Goal: Transaction & Acquisition: Purchase product/service

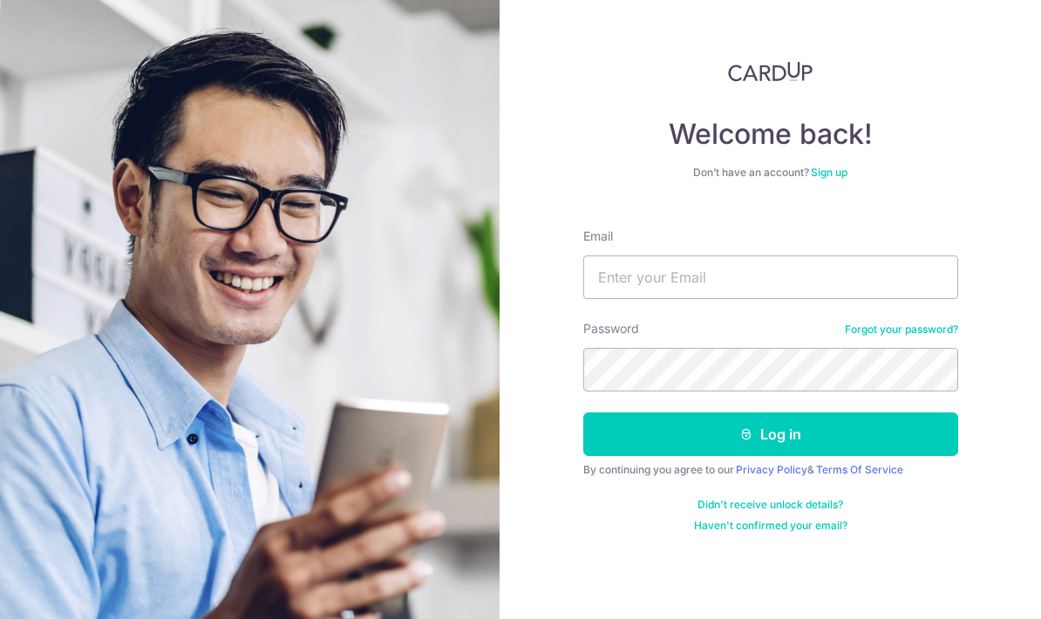
click at [923, 311] on form "Email Password Forgot your password? Log in By continuing you agree to our Priv…" at bounding box center [770, 373] width 375 height 318
click at [880, 279] on input "Email" at bounding box center [770, 277] width 375 height 44
click at [904, 282] on input "Email" at bounding box center [770, 277] width 375 height 44
type input "Calvinkangliloong@gmail.com"
click at [770, 434] on button "Log in" at bounding box center [770, 434] width 375 height 44
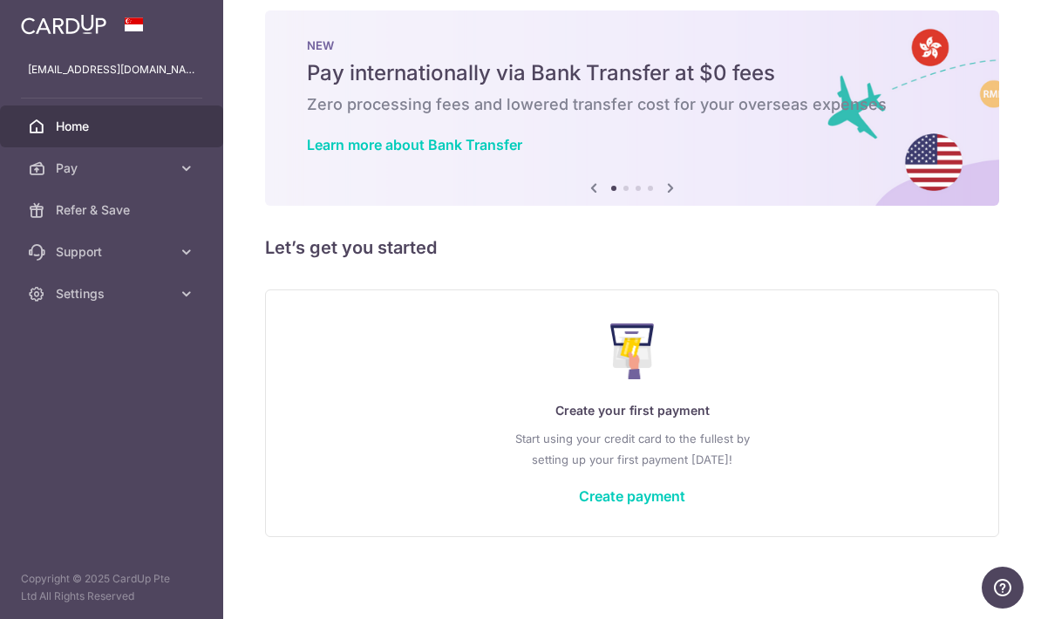
scroll to position [18, 0]
click at [579, 505] on link "Create payment" at bounding box center [632, 495] width 106 height 17
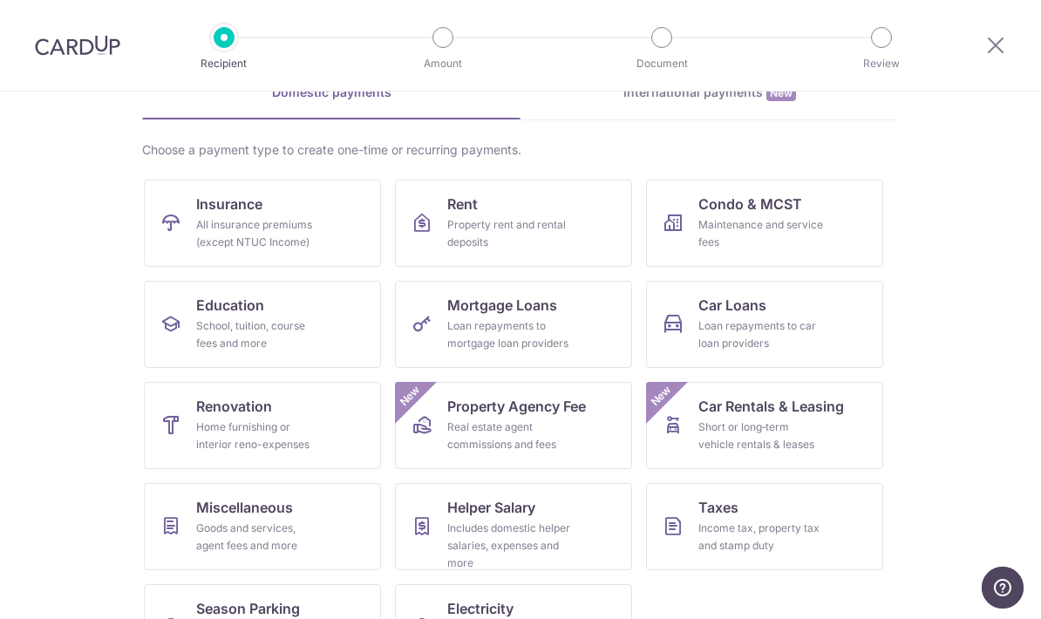
scroll to position [92, 0]
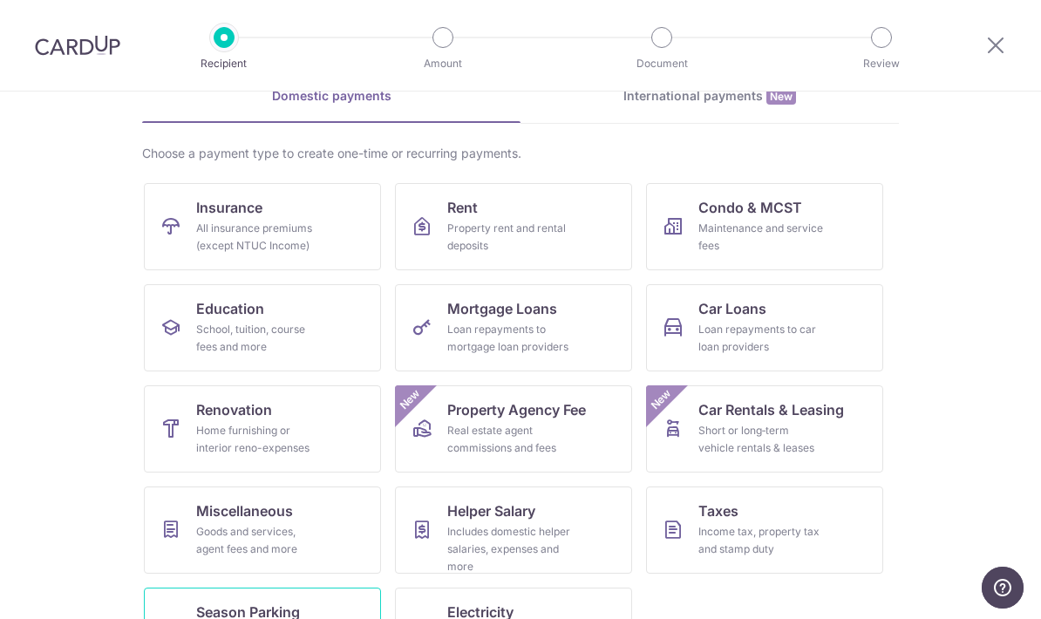
click at [195, 602] on link "Season Parking All home and workplace parking (except for HDB)" at bounding box center [262, 631] width 237 height 87
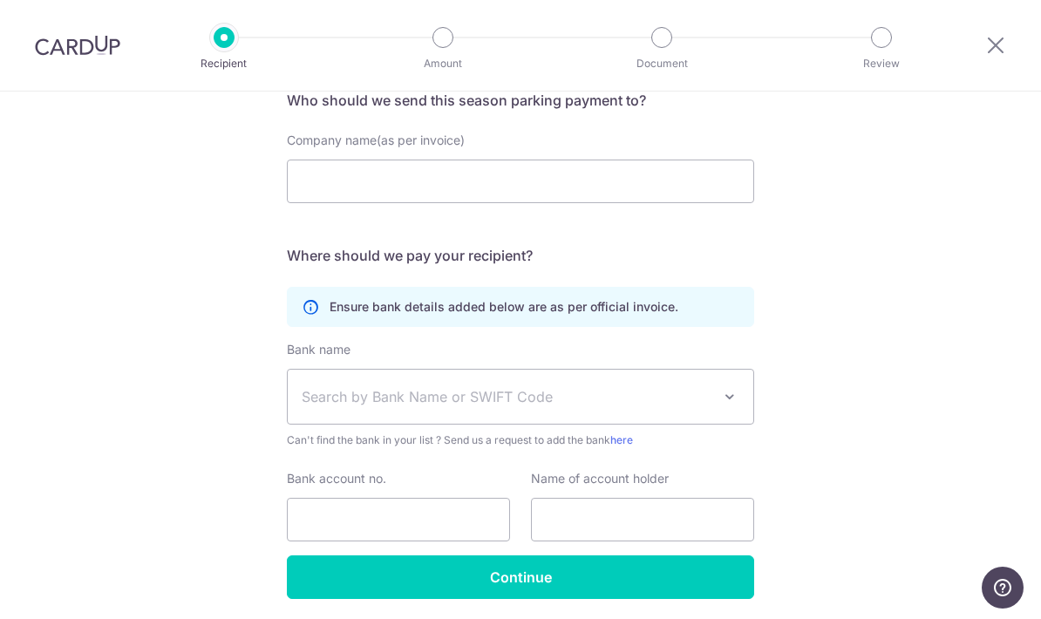
scroll to position [147, 0]
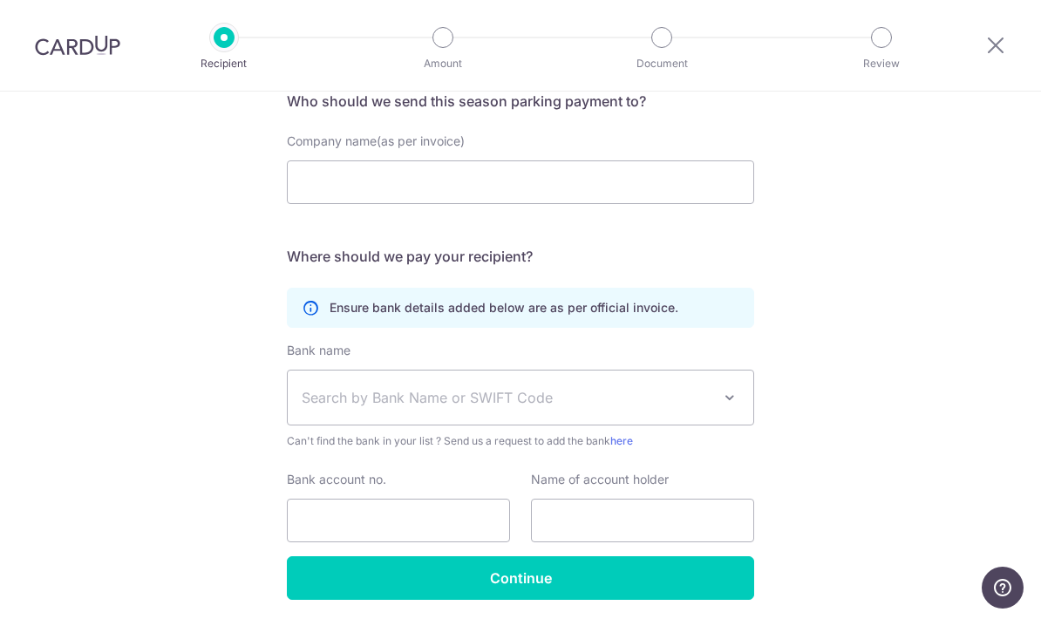
click at [314, 390] on span "Search by Bank Name or SWIFT Code" at bounding box center [520, 397] width 465 height 54
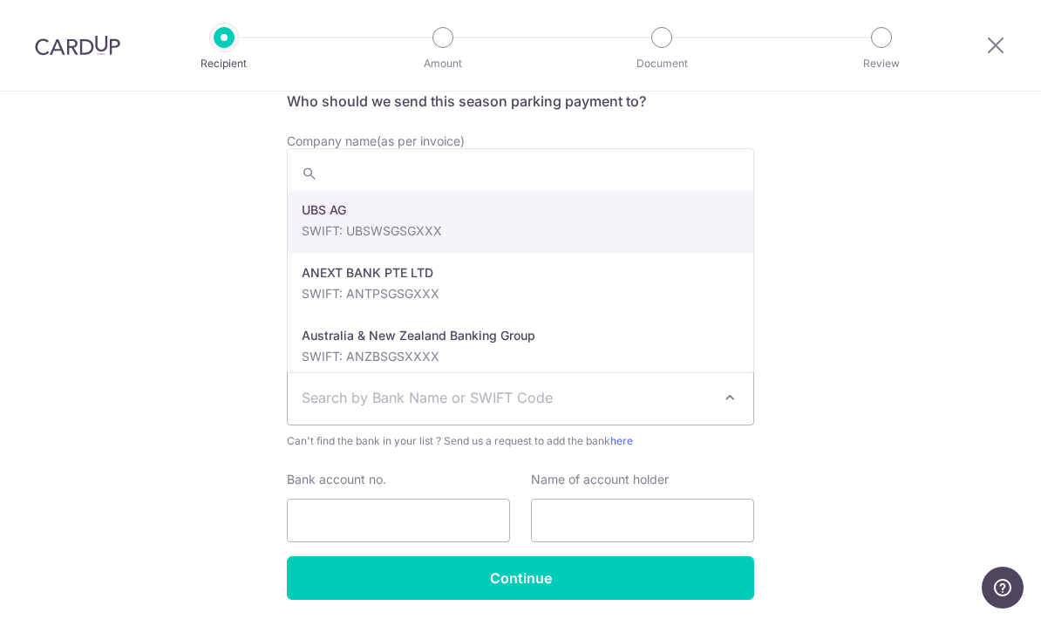
click at [163, 315] on div "Who would you like to pay? Your recipient does not need a CardUp account to rec…" at bounding box center [520, 312] width 1041 height 737
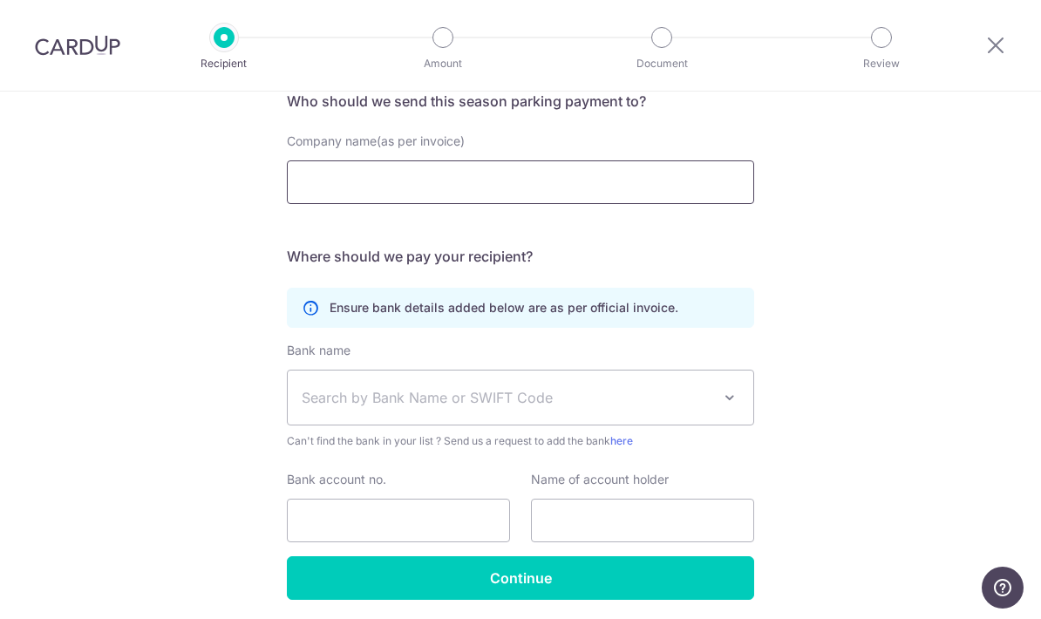
click at [292, 204] on input "Company name(as per invoice)" at bounding box center [520, 182] width 467 height 44
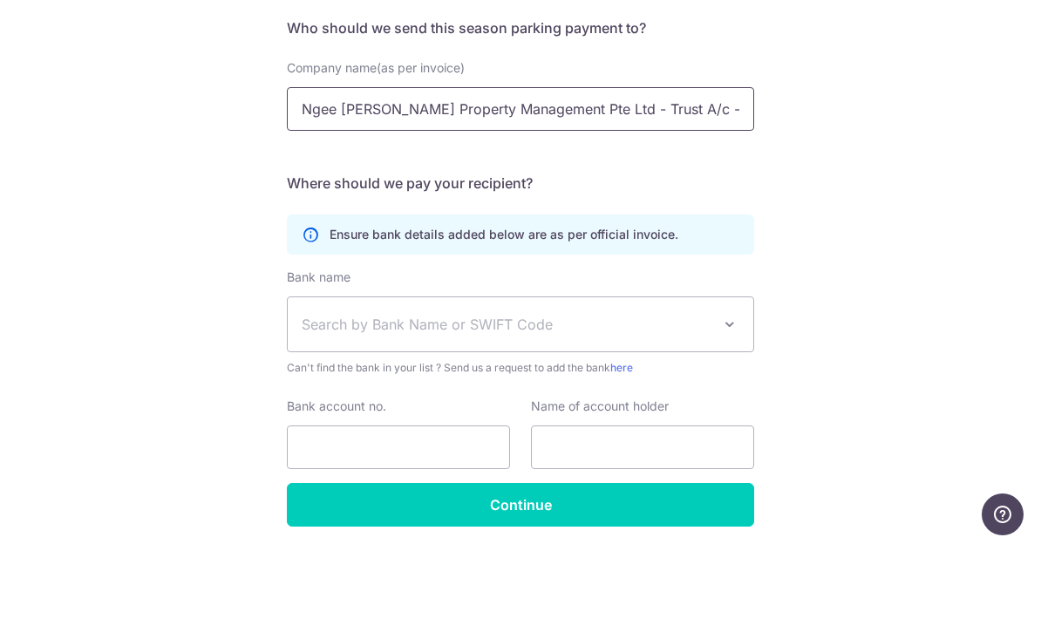
scroll to position [63, 0]
type input "Ngee [PERSON_NAME] Property Management Pte Ltd - Trust A/c - MCST 2929"
click at [327, 387] on span "Search by Bank Name or SWIFT Code" at bounding box center [507, 397] width 410 height 21
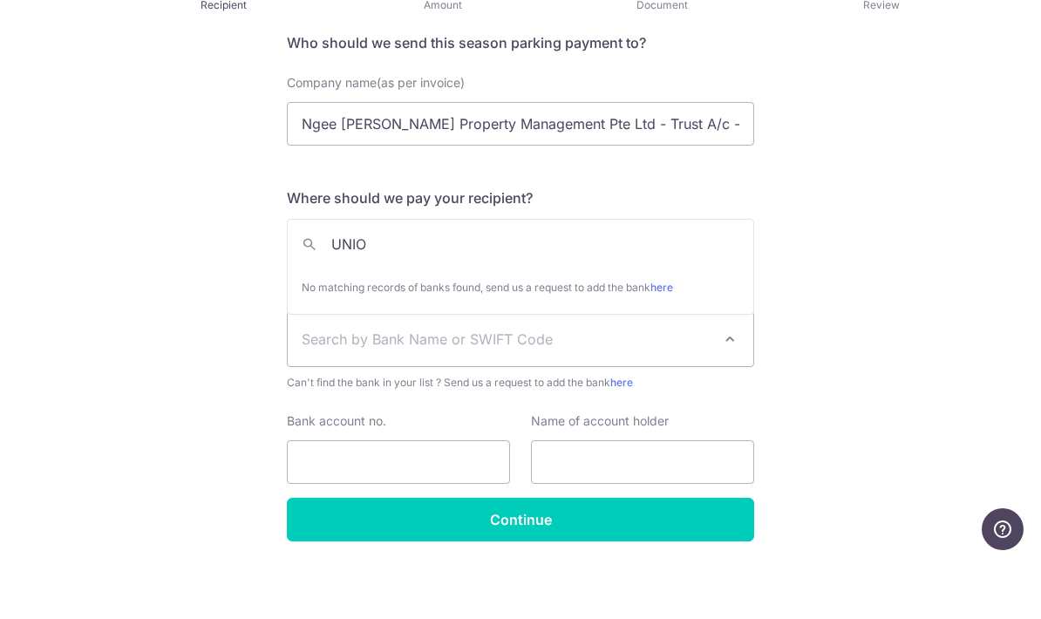
type input "UNI"
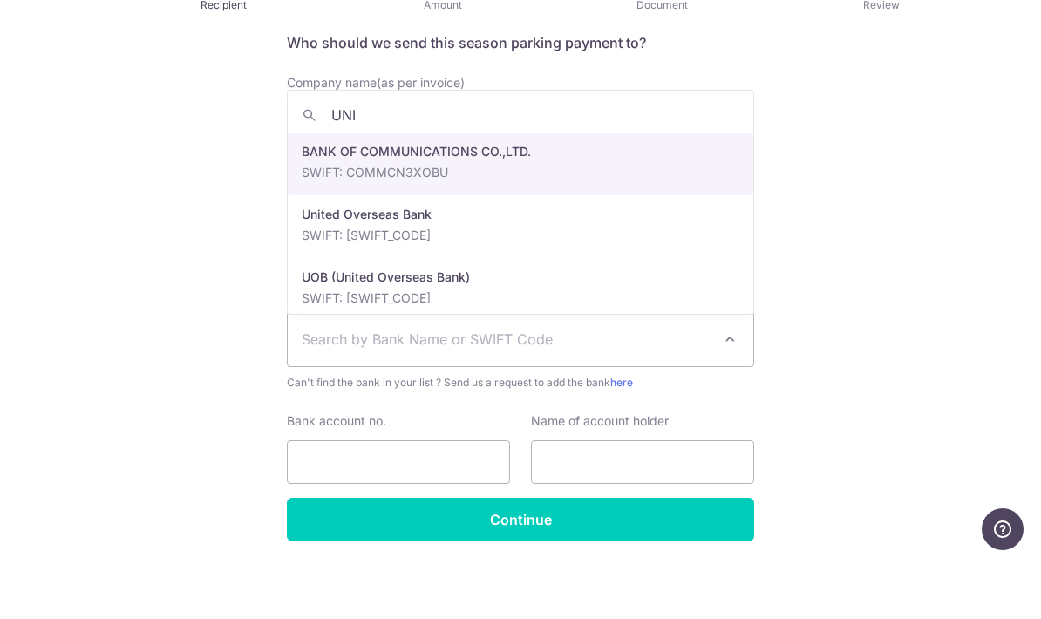
scroll to position [0, 0]
select select "23668"
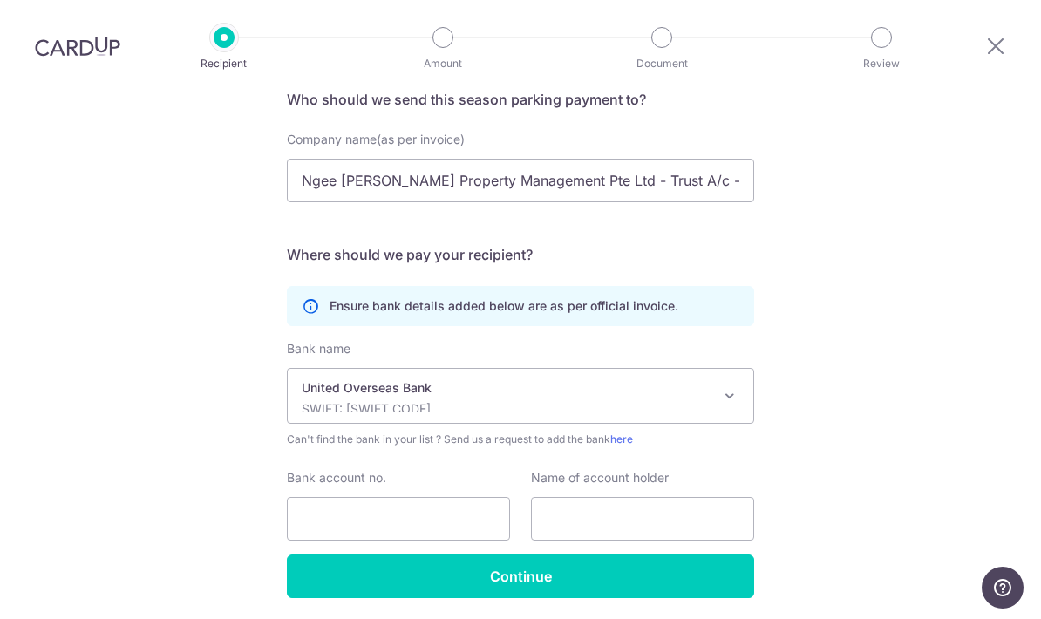
scroll to position [147, 0]
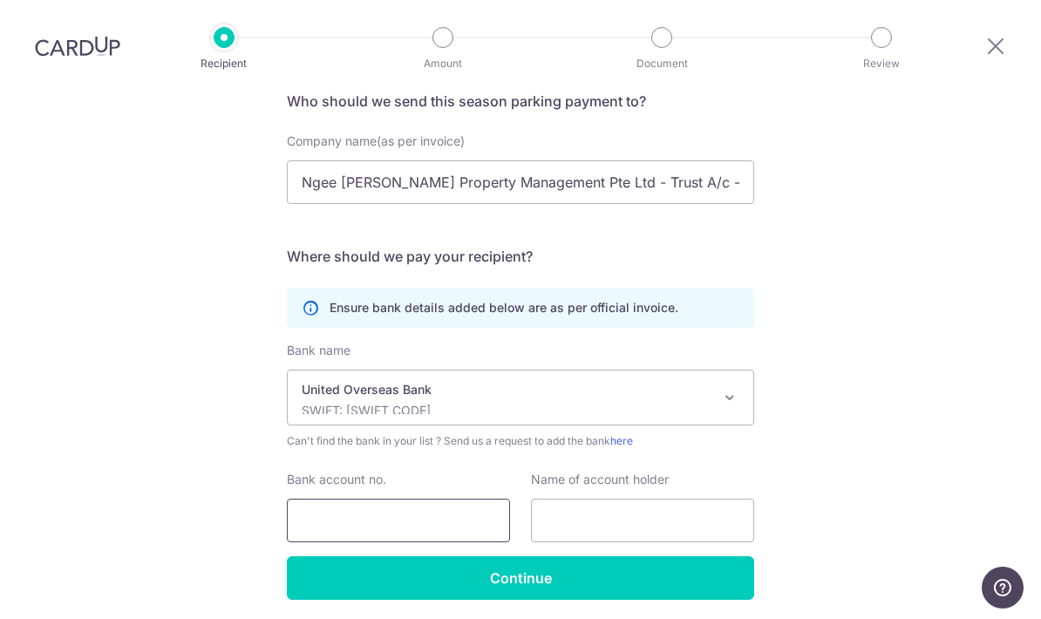
click at [311, 499] on input "Bank account no." at bounding box center [398, 521] width 223 height 44
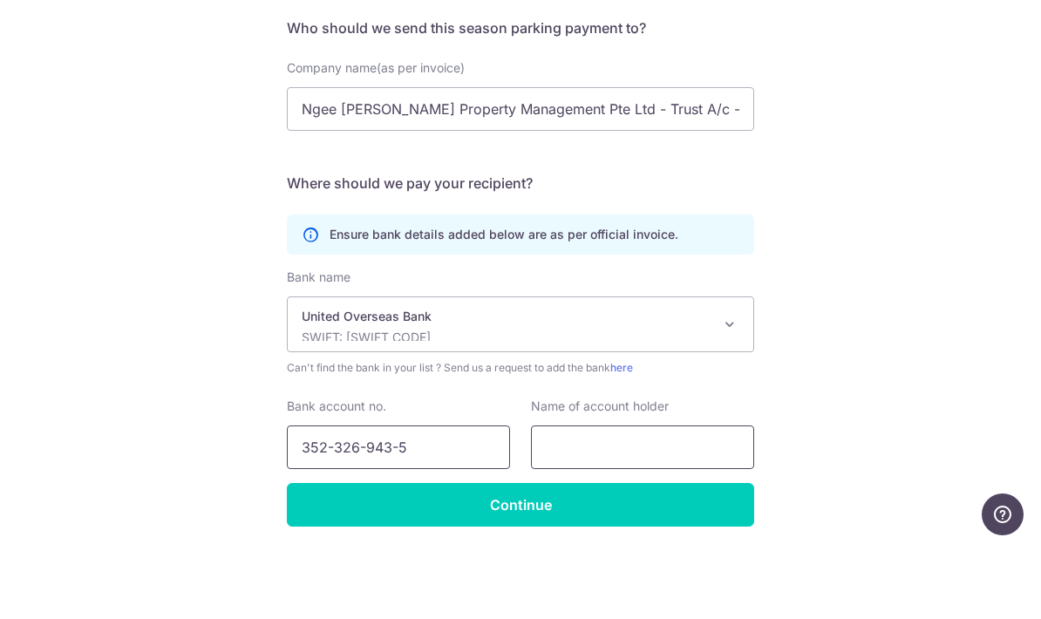
type input "352-326-943-5"
click at [606, 499] on input "text" at bounding box center [642, 521] width 223 height 44
type input "n"
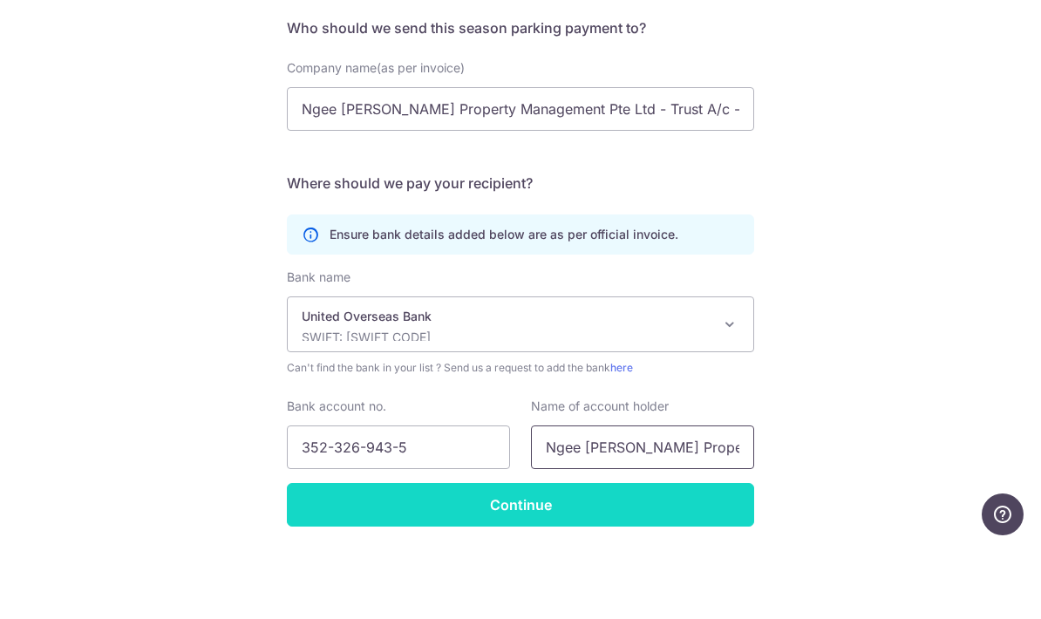
type input "Ngee [PERSON_NAME] Property Management Pte Ltd - Trust A/c - MCST 2929"
click at [664, 556] on input "Continue" at bounding box center [520, 578] width 467 height 44
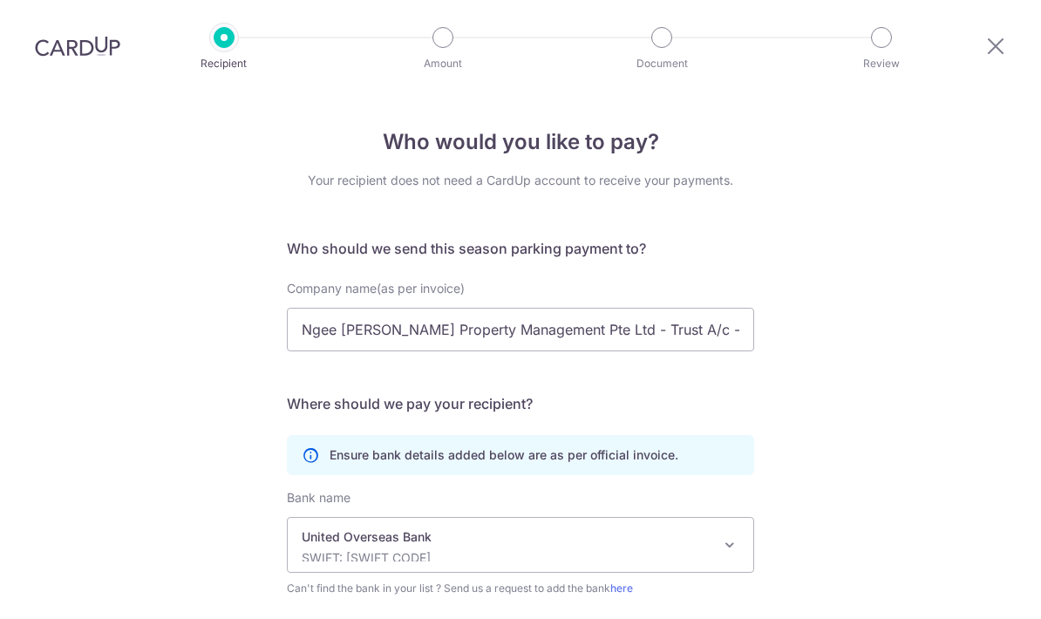
scroll to position [189, 0]
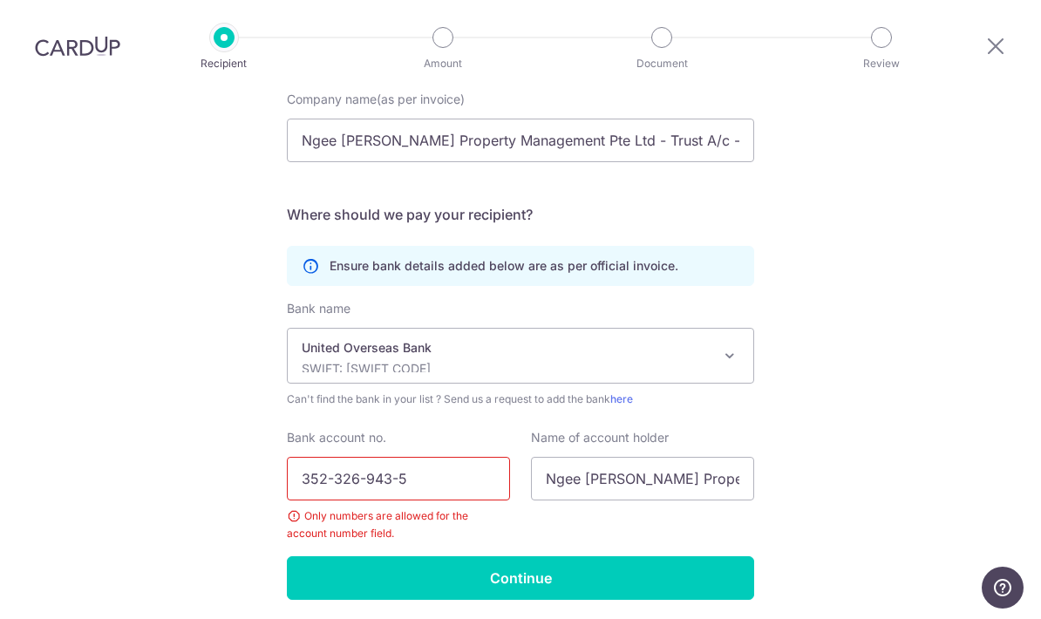
click at [326, 457] on input "352-326-943-5" at bounding box center [398, 479] width 223 height 44
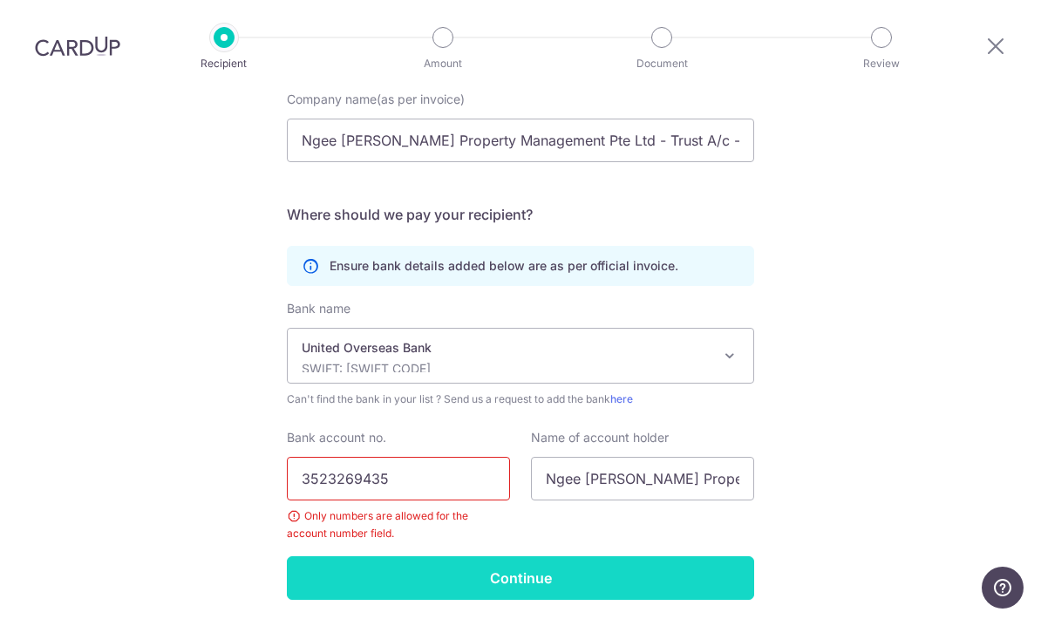
type input "3523269435"
click at [316, 556] on input "Continue" at bounding box center [520, 578] width 467 height 44
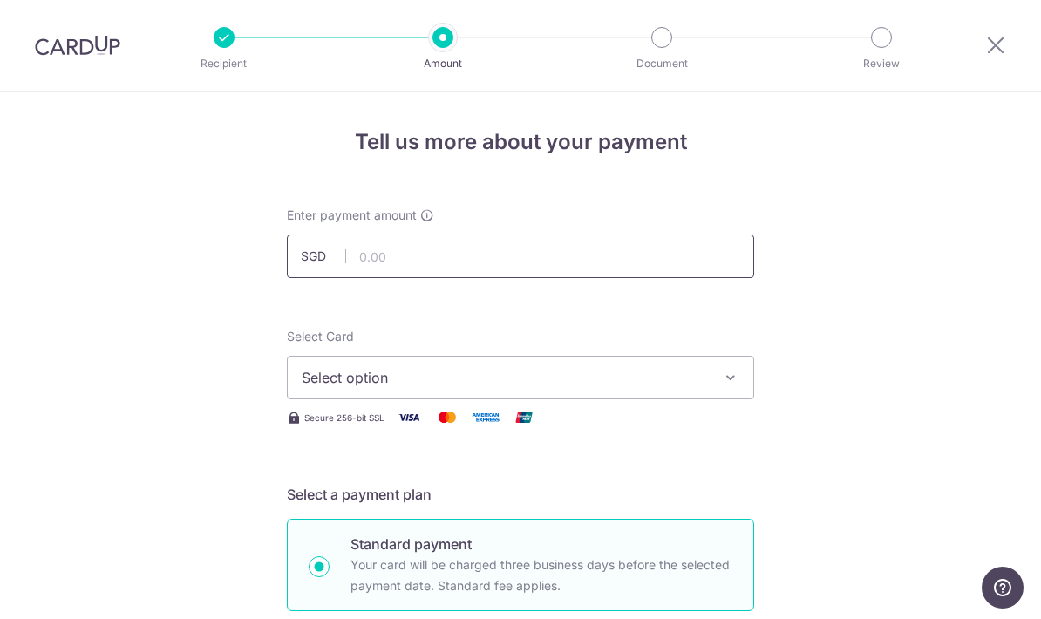
click at [371, 263] on input "text" at bounding box center [520, 256] width 467 height 44
type input "817.50"
click at [407, 399] on button "Select option" at bounding box center [520, 378] width 467 height 44
click at [403, 429] on span "Add credit card" at bounding box center [536, 426] width 406 height 17
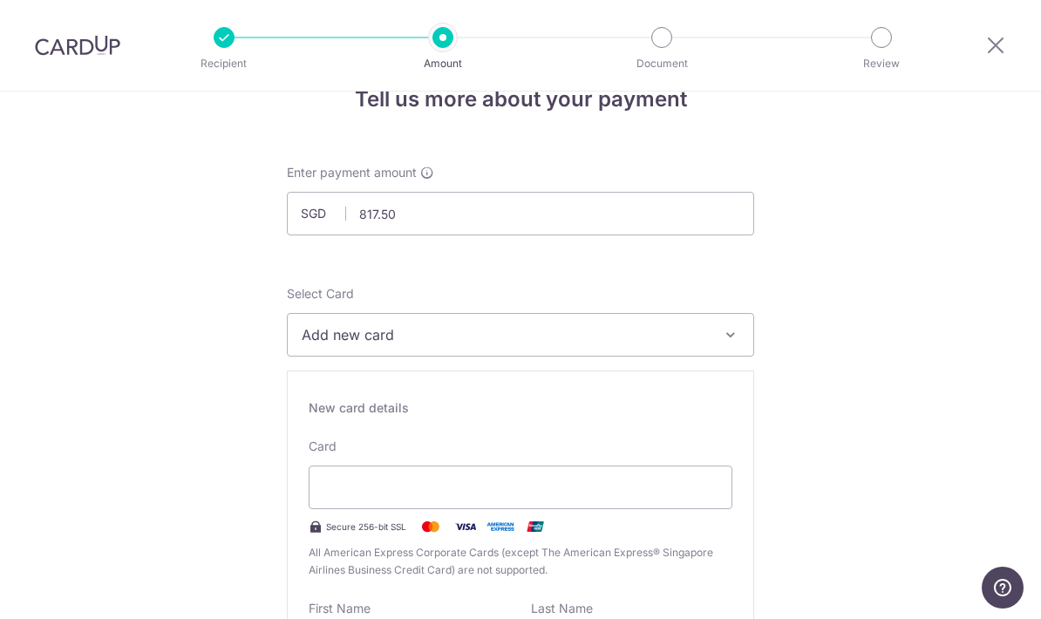
scroll to position [46, 0]
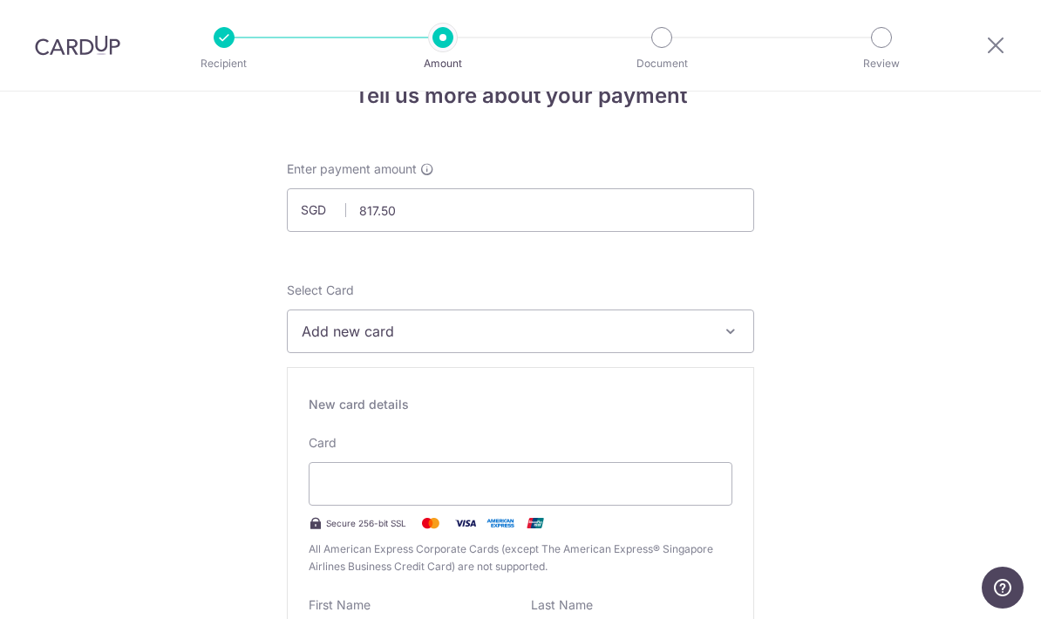
click at [540, 353] on button "Add new card" at bounding box center [520, 331] width 467 height 44
click at [473, 396] on link "Add credit card" at bounding box center [520, 379] width 465 height 31
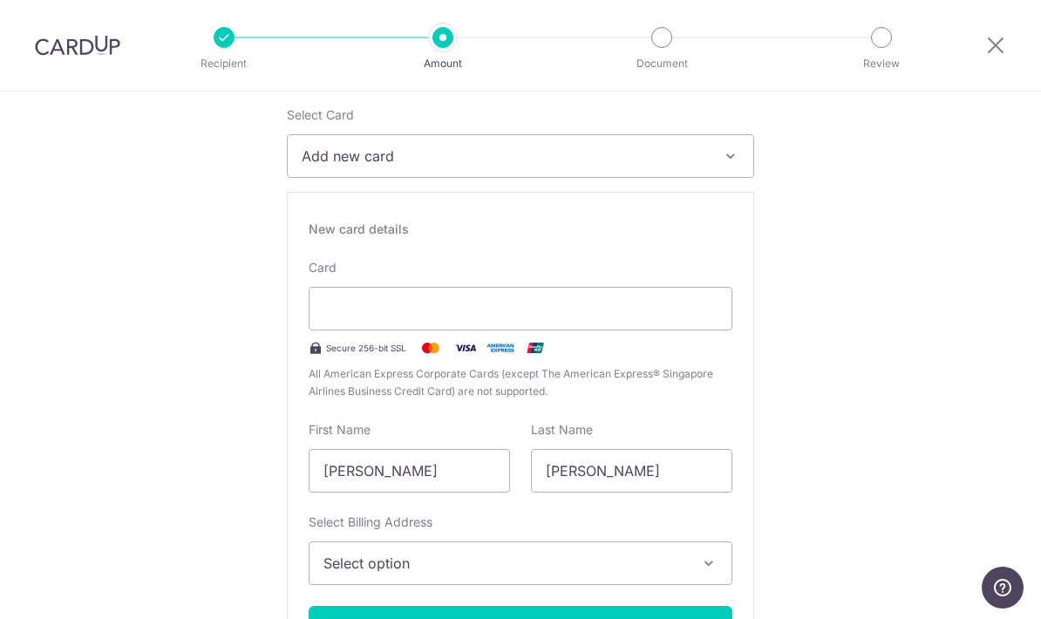
scroll to position [223, 0]
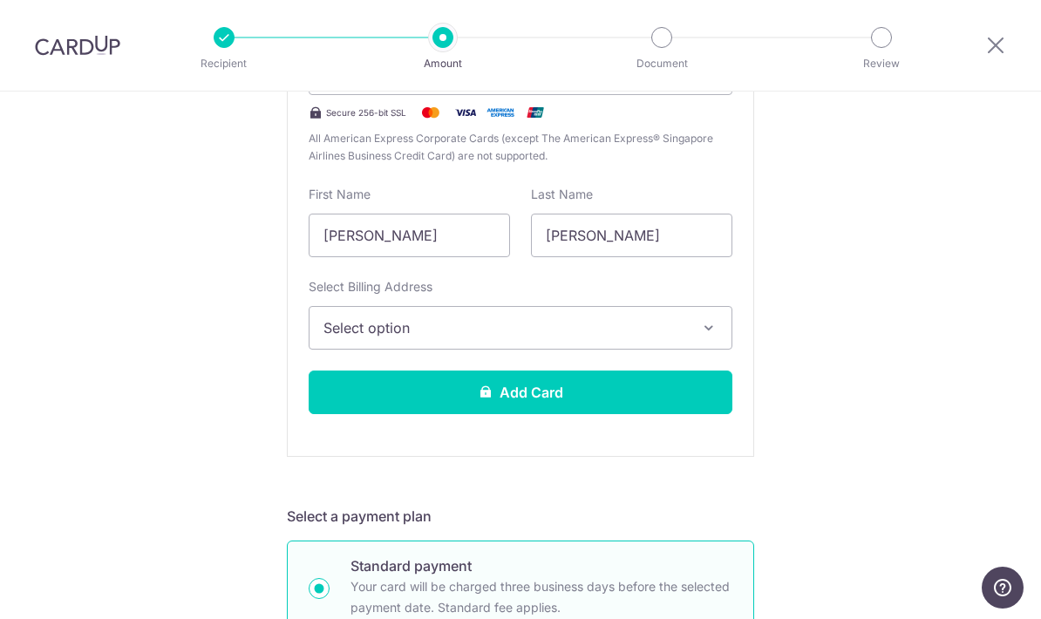
scroll to position [458, 0]
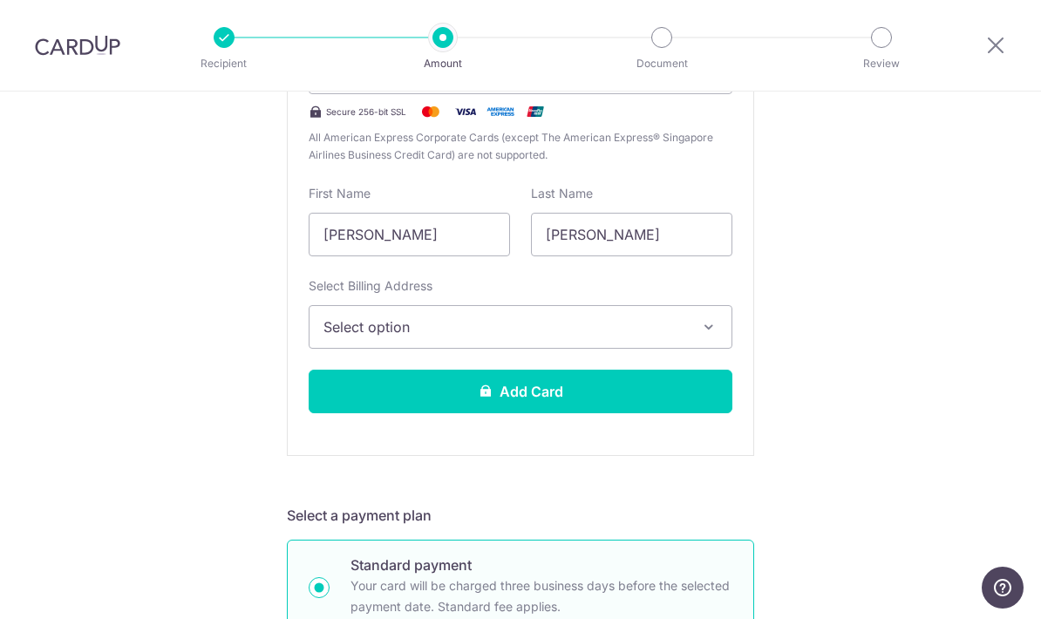
click at [600, 337] on span "Select option" at bounding box center [504, 326] width 363 height 21
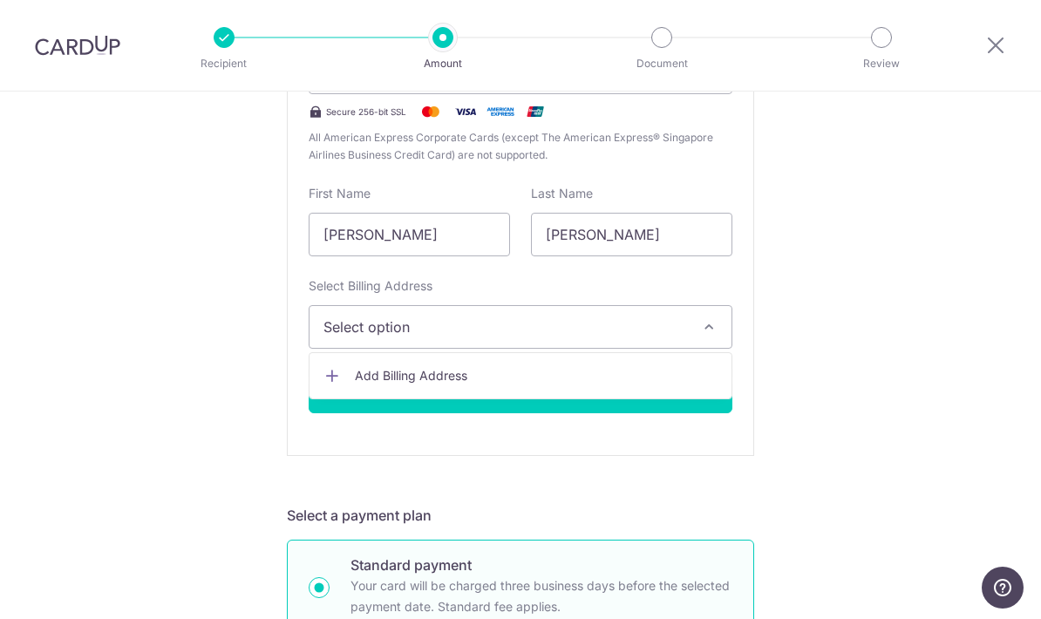
click at [873, 308] on div at bounding box center [520, 309] width 1041 height 619
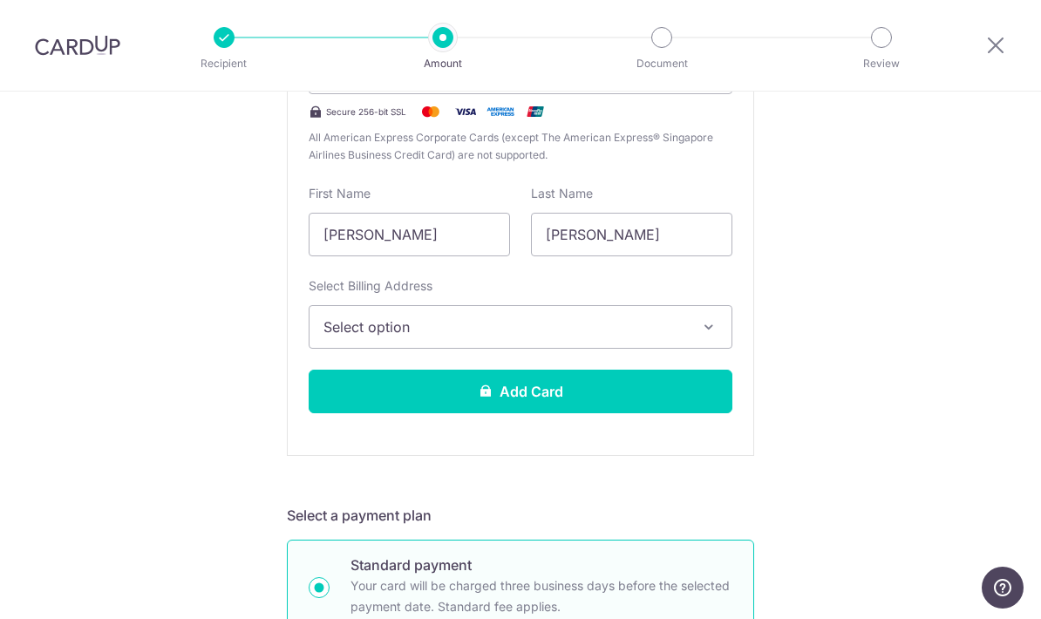
click at [629, 326] on span "Select option" at bounding box center [504, 326] width 363 height 21
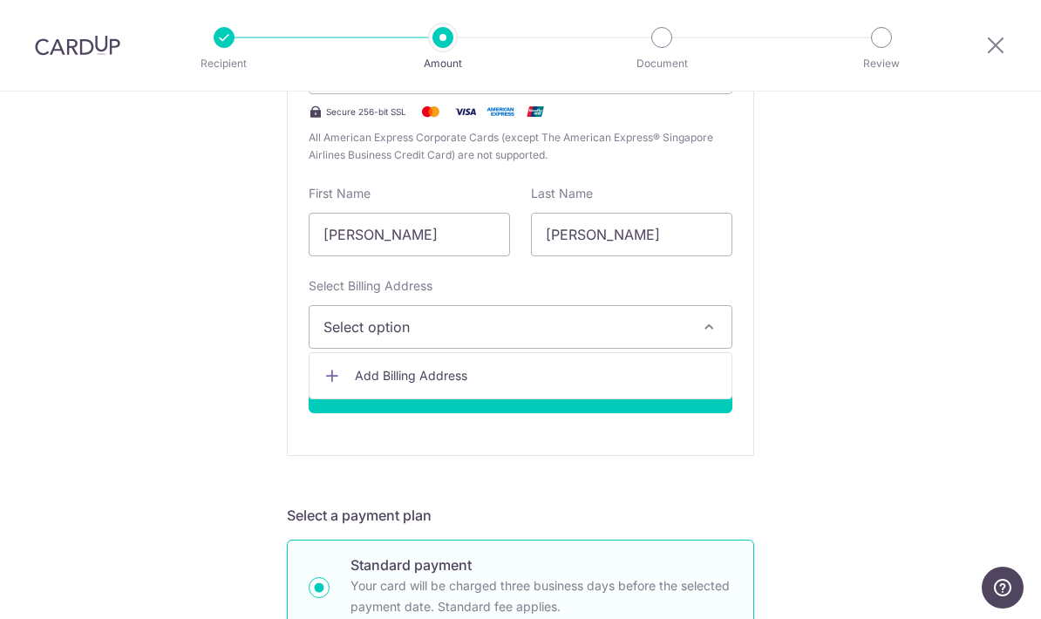
click at [586, 384] on span "Add Billing Address" at bounding box center [536, 375] width 363 height 17
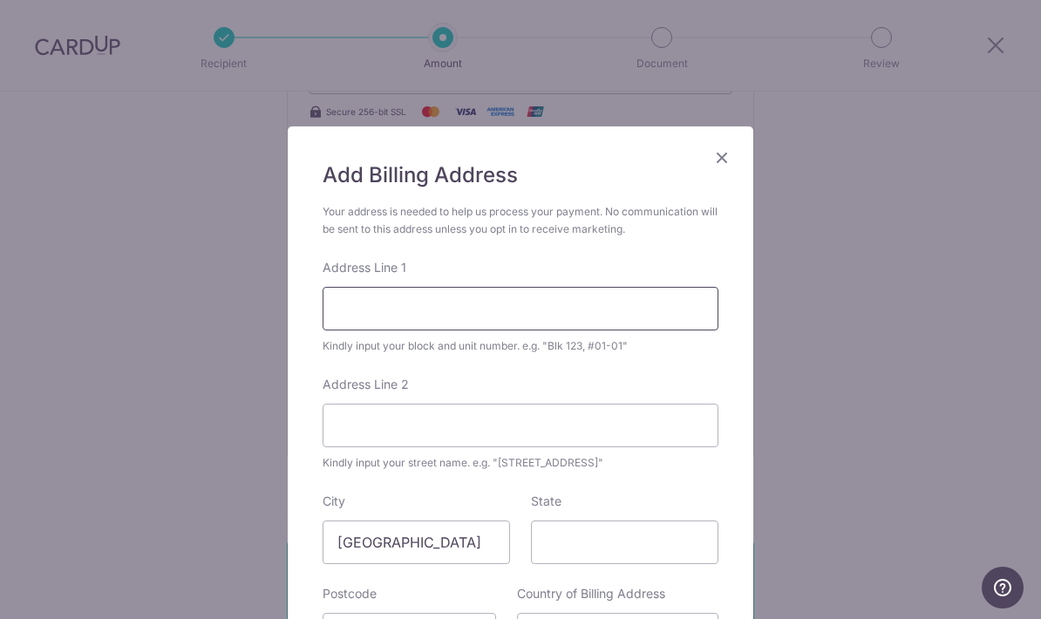
drag, startPoint x: 437, startPoint y: 319, endPoint x: 434, endPoint y: 306, distance: 13.3
click at [435, 311] on input "Address Line 1" at bounding box center [521, 309] width 396 height 44
type input "516 PASIR RIS, STREET 52, 11-69"
click at [344, 416] on input "Address Line 2" at bounding box center [521, 426] width 396 height 44
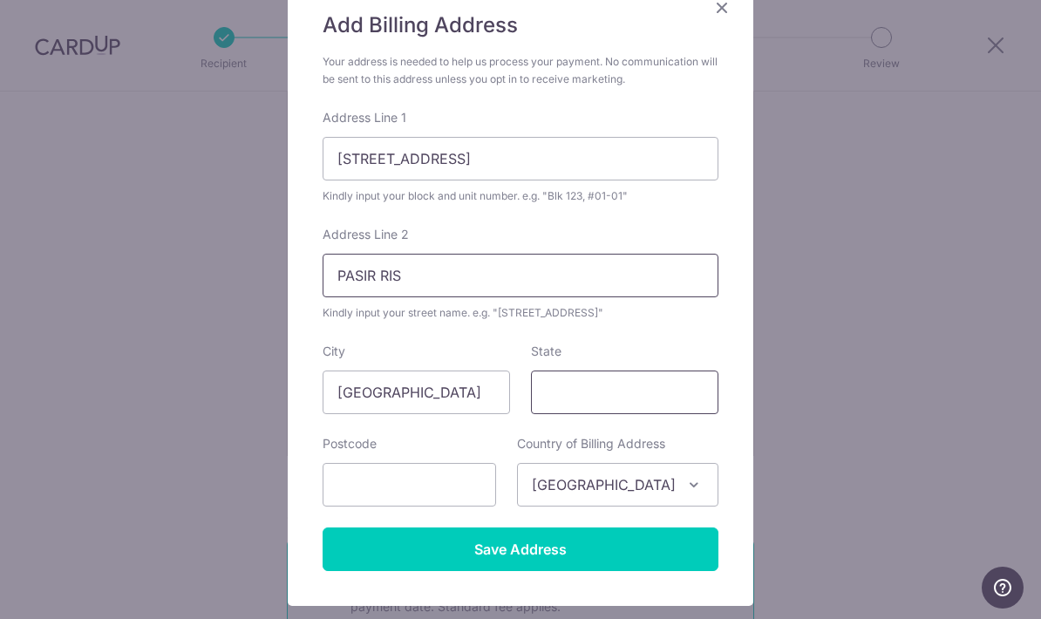
type input "PASIR RIS"
click at [557, 407] on input "State" at bounding box center [624, 392] width 187 height 44
type input "SINGAPORE"
click at [360, 487] on input "text" at bounding box center [409, 485] width 173 height 44
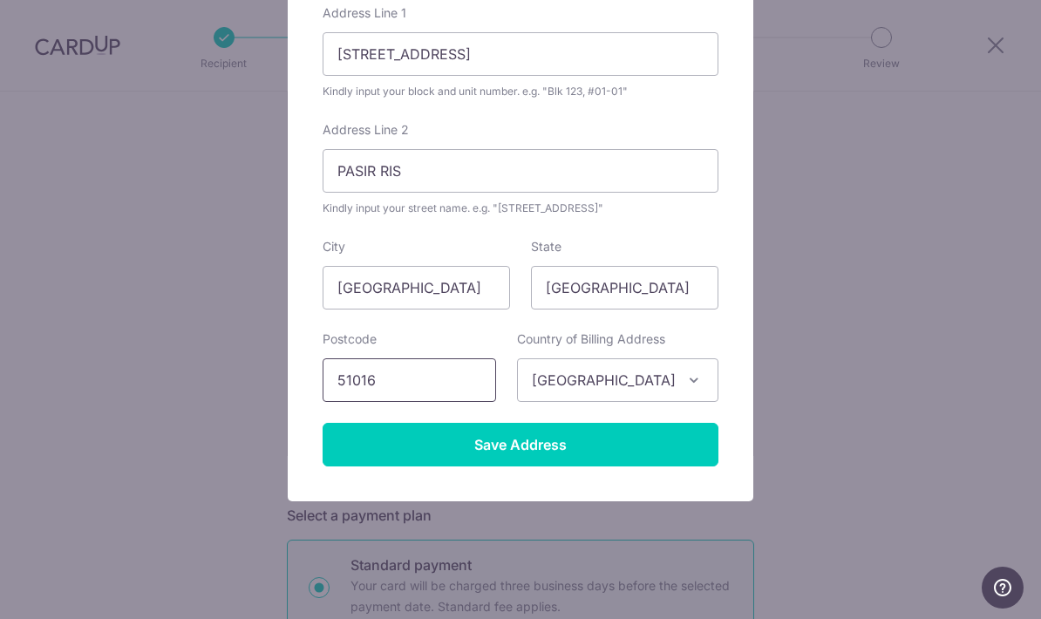
scroll to position [258, 0]
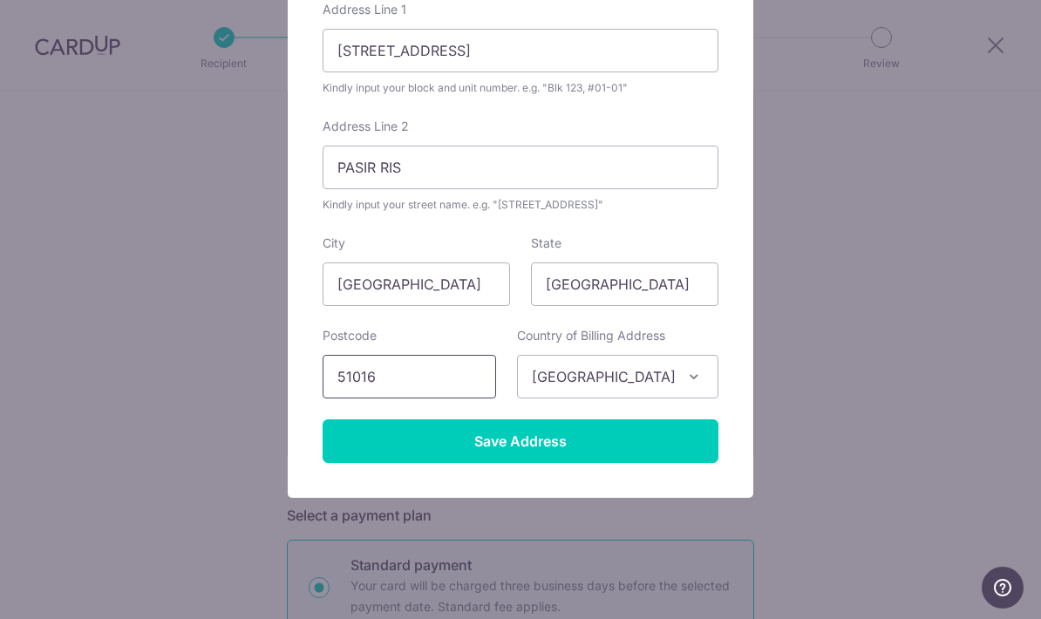
type input "51016"
click at [480, 463] on div "Add Billing Address Your address is needed to help us process your payment. No …" at bounding box center [520, 182] width 465 height 629
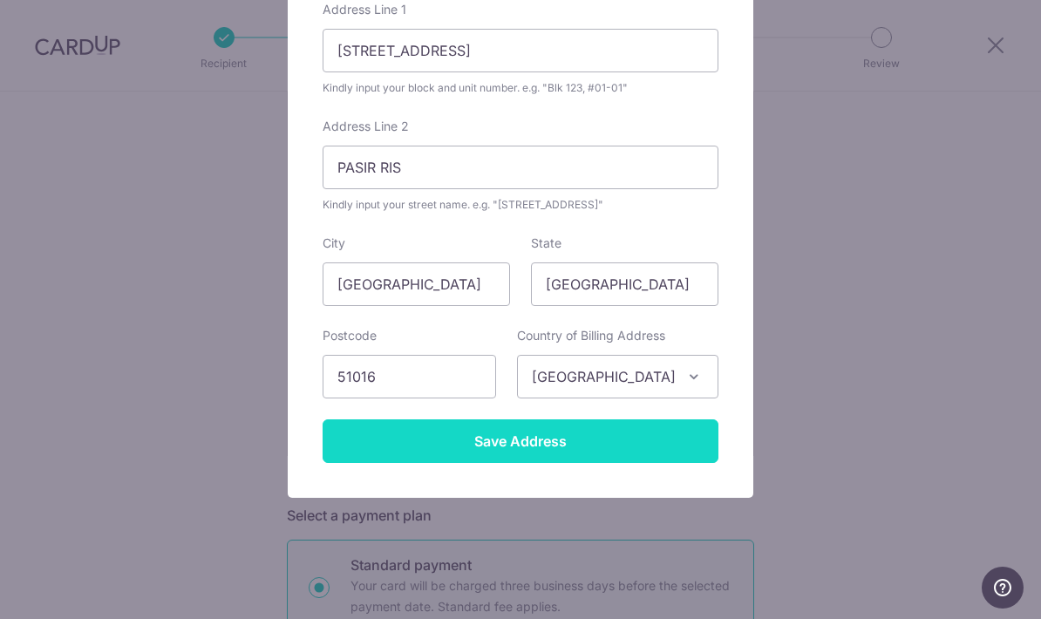
click at [507, 451] on input "Save Address" at bounding box center [521, 441] width 396 height 44
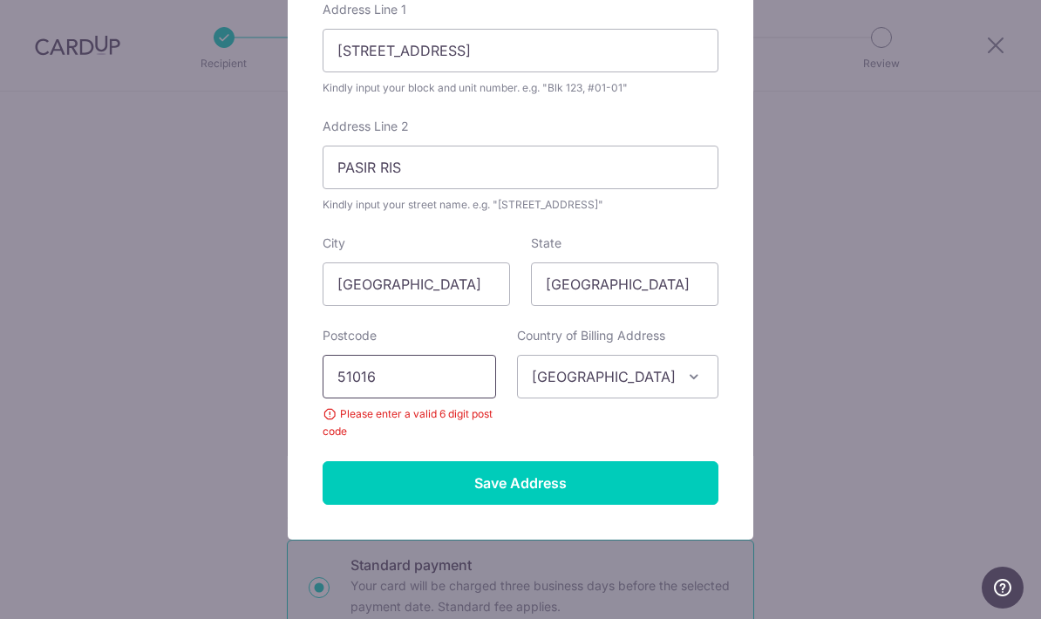
click at [468, 391] on input "51016" at bounding box center [409, 377] width 173 height 44
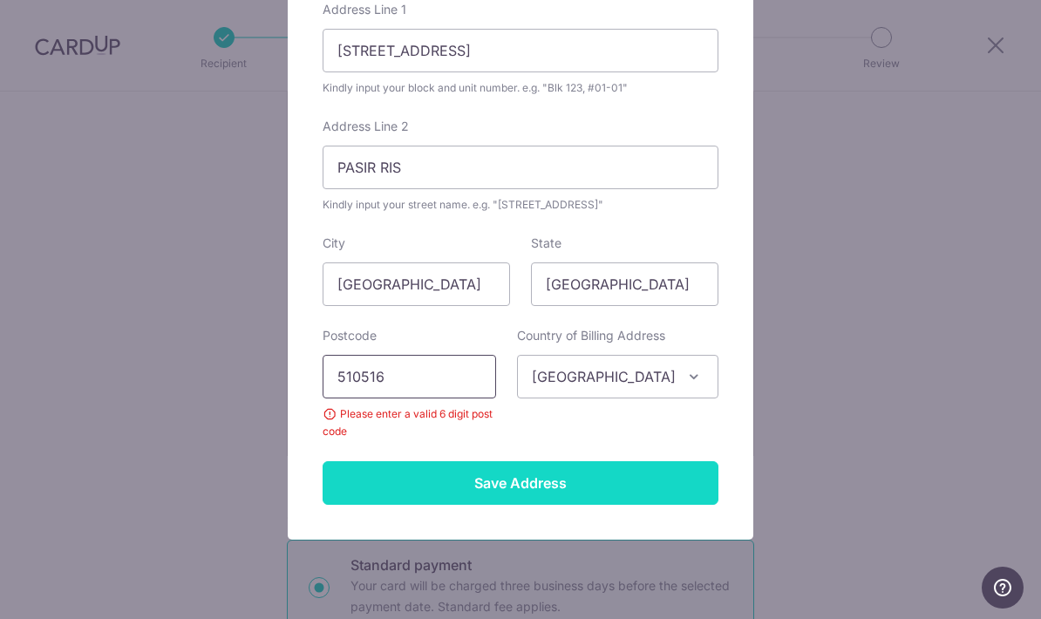
type input "510516"
click at [487, 490] on input "Save Address" at bounding box center [521, 483] width 396 height 44
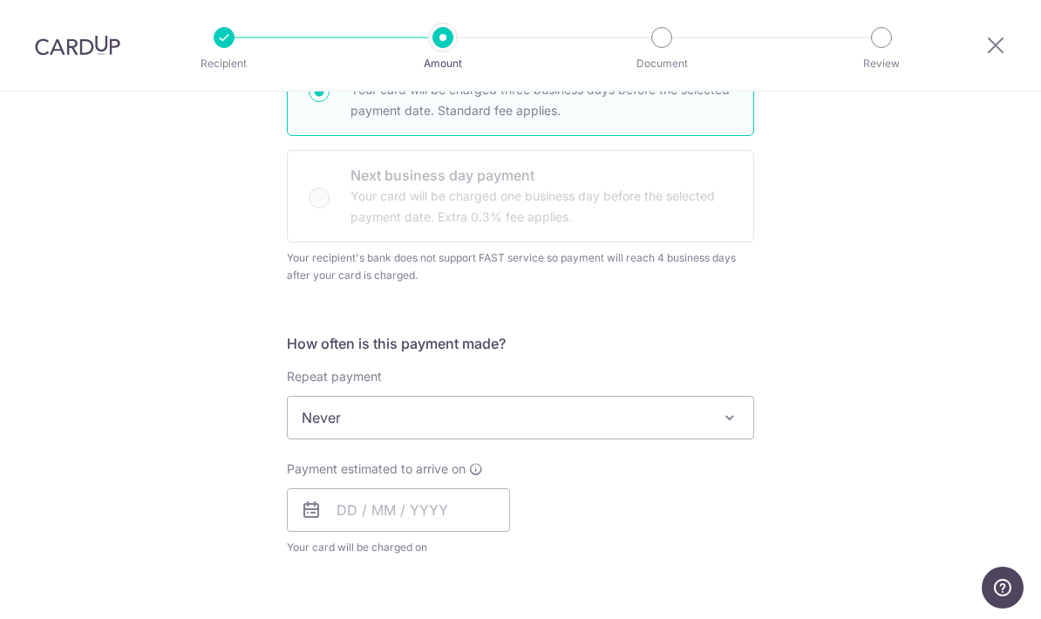
scroll to position [967, 0]
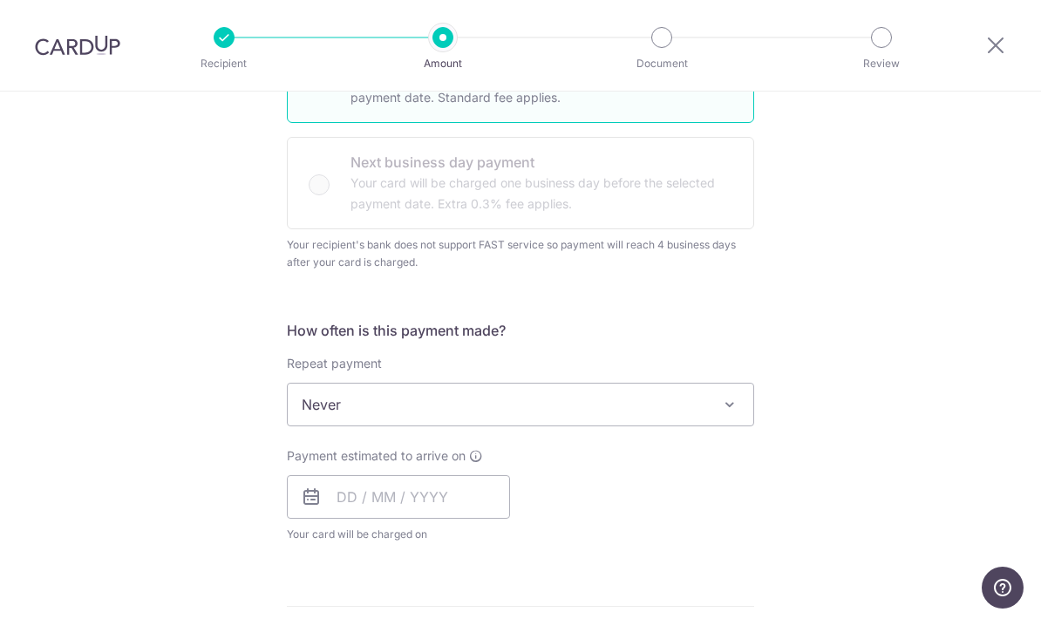
click at [547, 419] on span "Never" at bounding box center [520, 405] width 465 height 42
click at [353, 506] on input "text" at bounding box center [398, 497] width 223 height 44
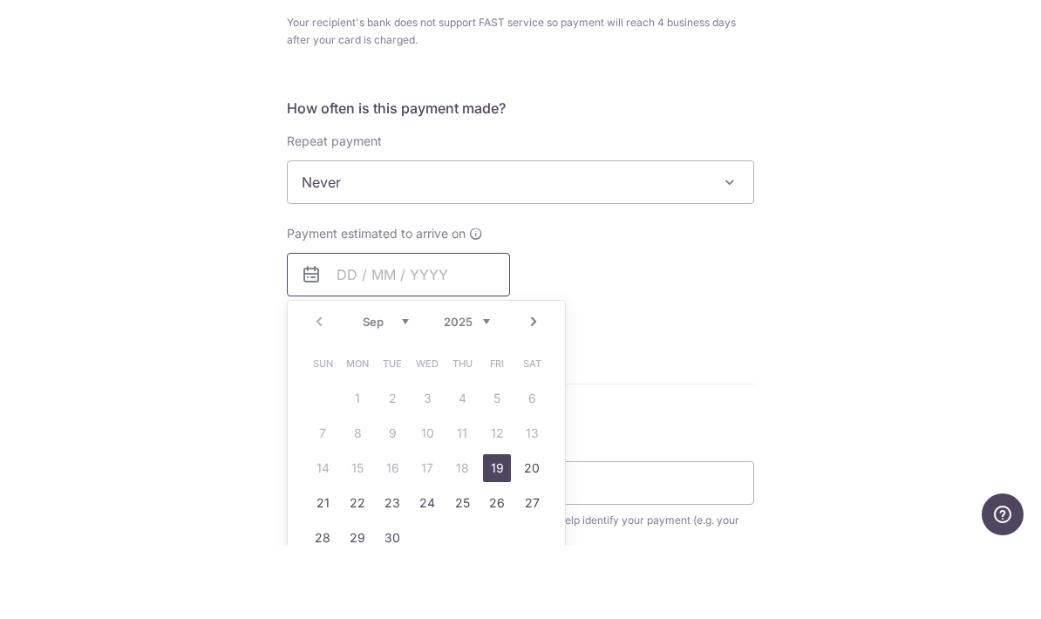
scroll to position [1118, 0]
click at [506, 526] on link "19" at bounding box center [497, 540] width 28 height 28
type input "[DATE]"
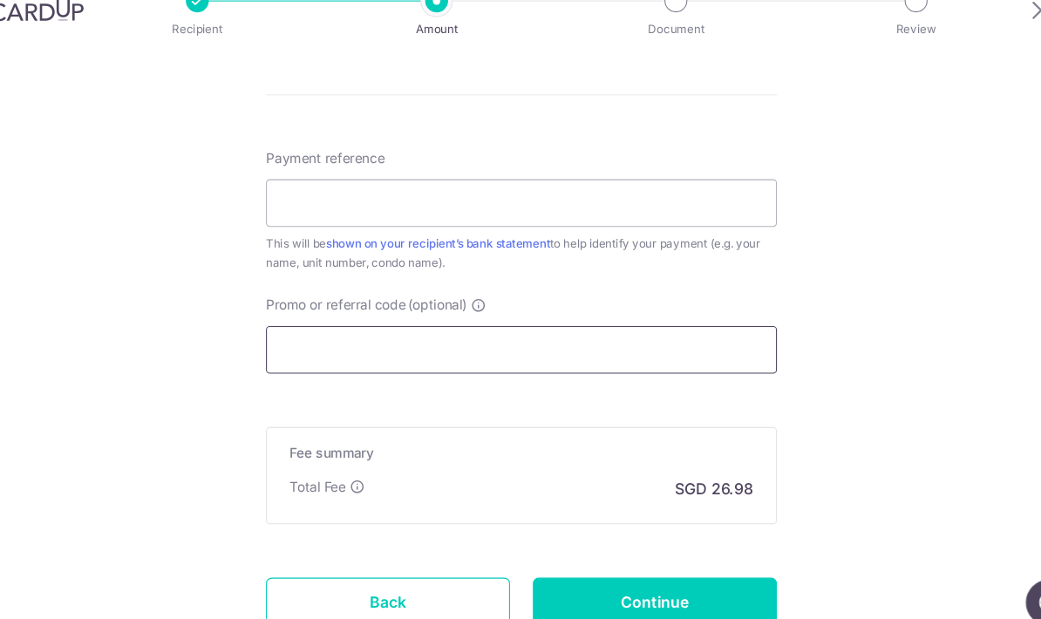
scroll to position [1519, 0]
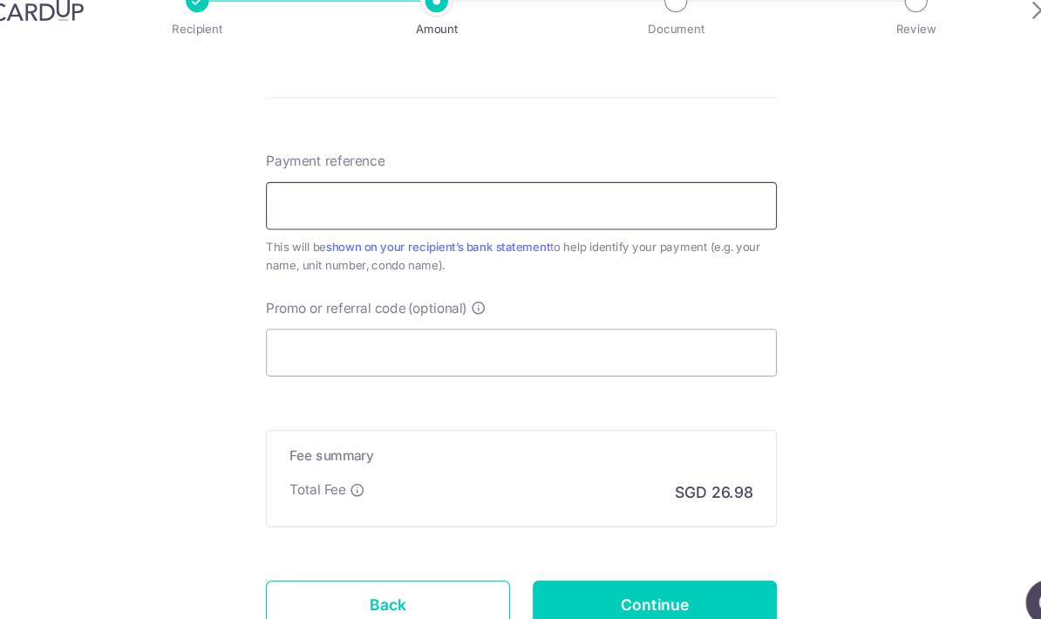
click at [370, 203] on input "Payment reference" at bounding box center [520, 225] width 467 height 44
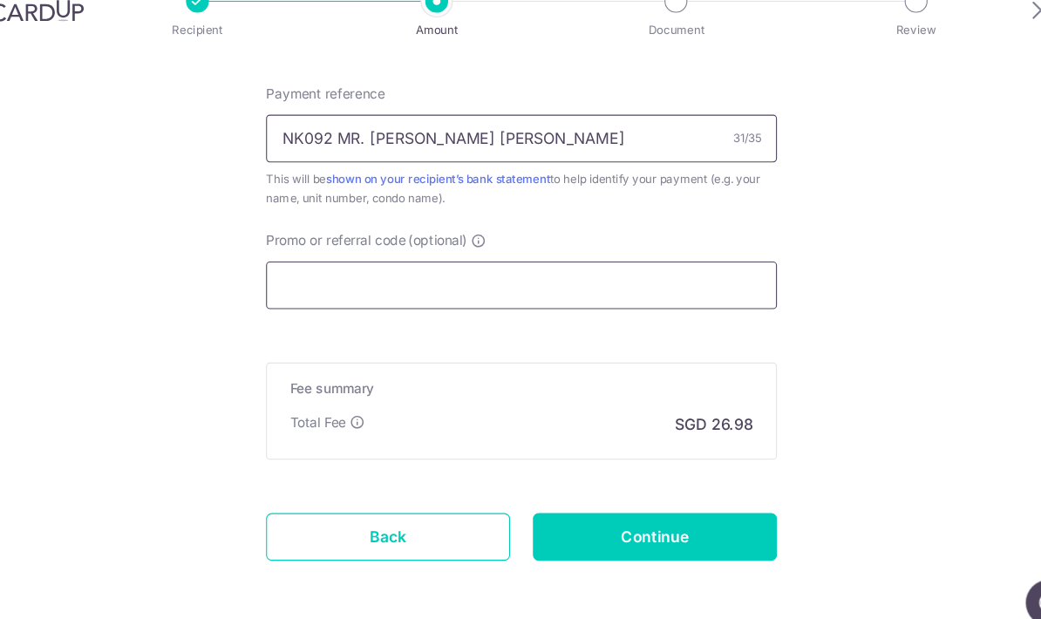
scroll to position [1579, 0]
type input "NK092 MR. KANG LI LOONG CALVIN"
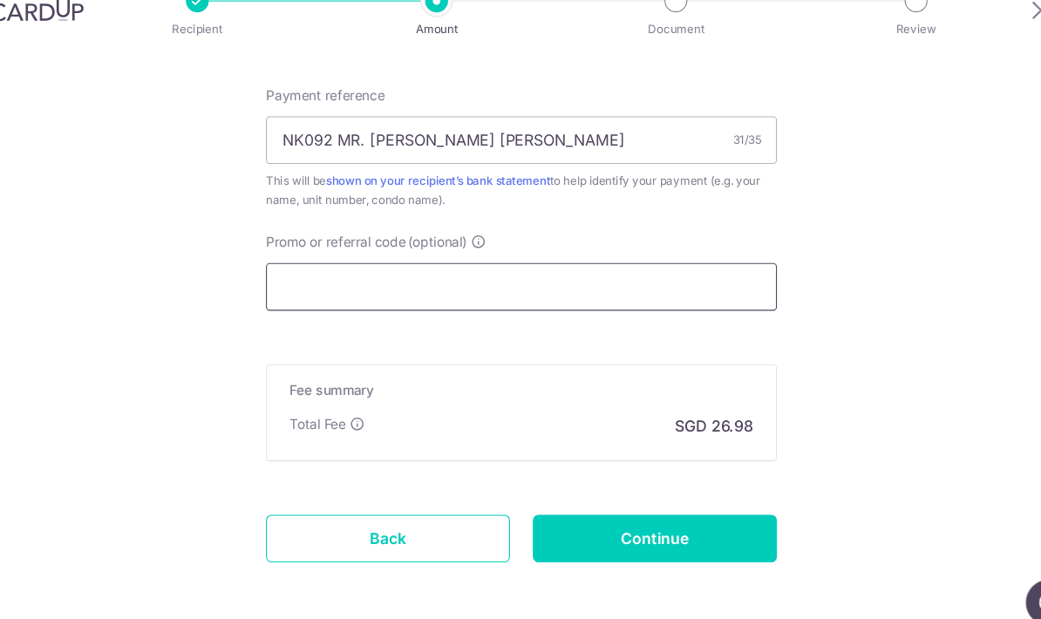
click at [680, 277] on input "Promo or referral code (optional)" at bounding box center [520, 299] width 467 height 44
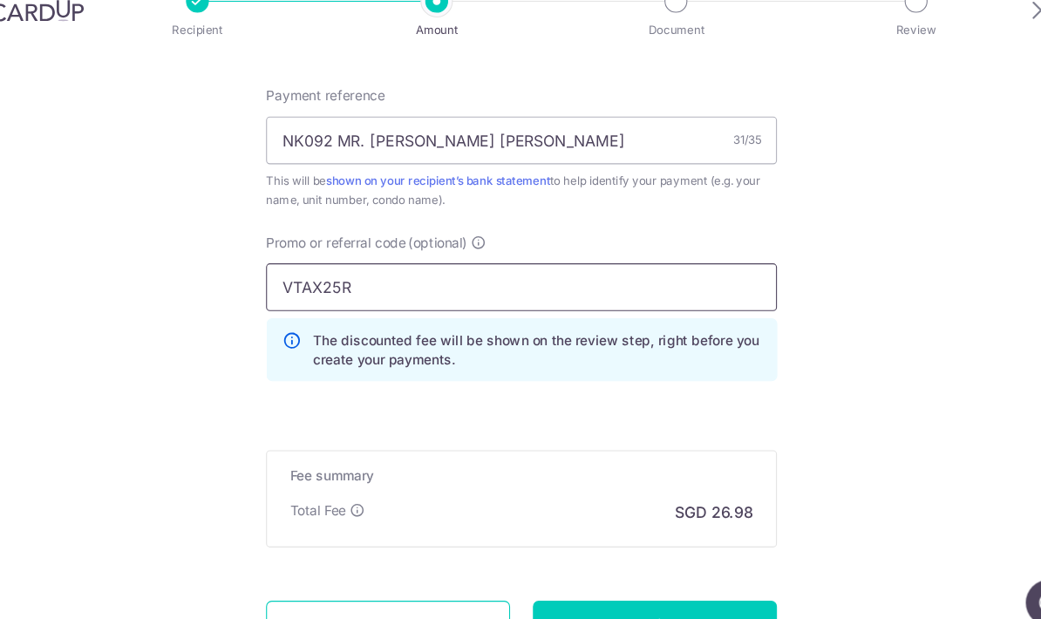
type input "VTAX25R"
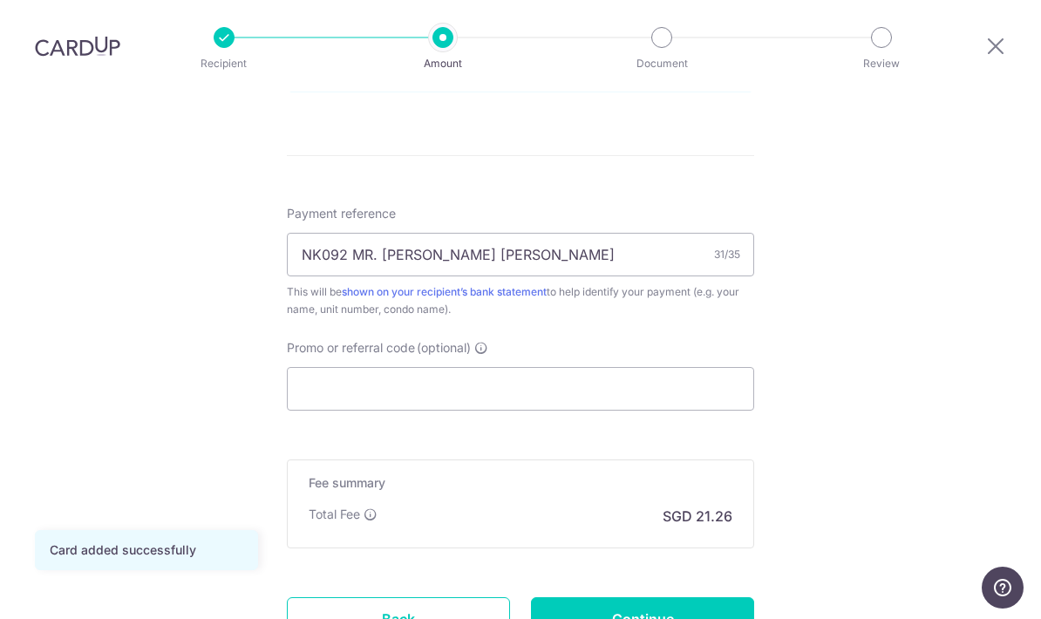
scroll to position [1035, 0]
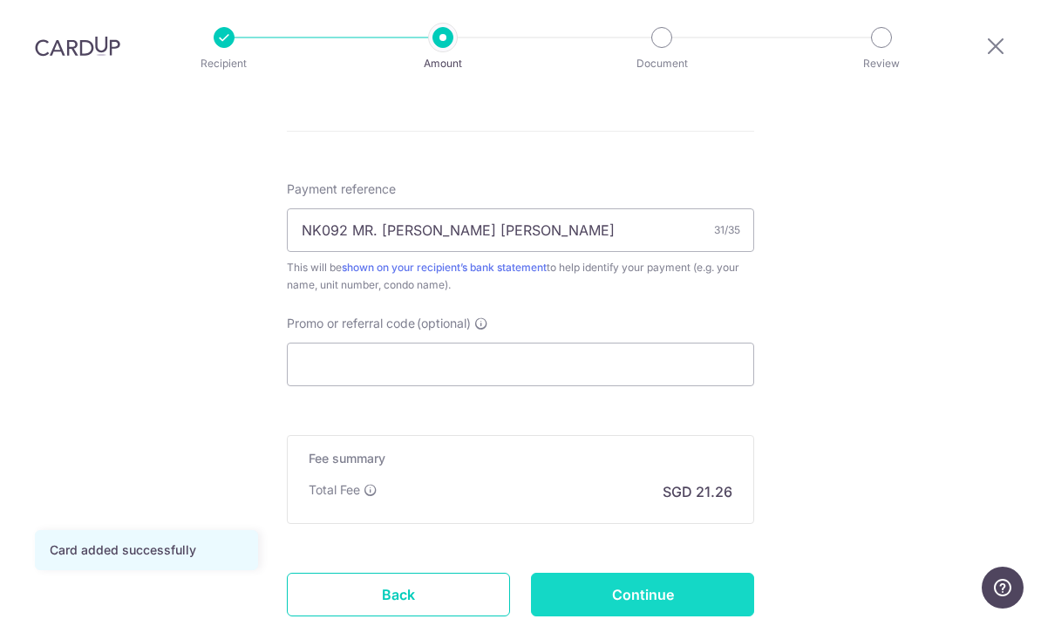
click at [726, 573] on input "Continue" at bounding box center [642, 595] width 223 height 44
type input "Create Schedule"
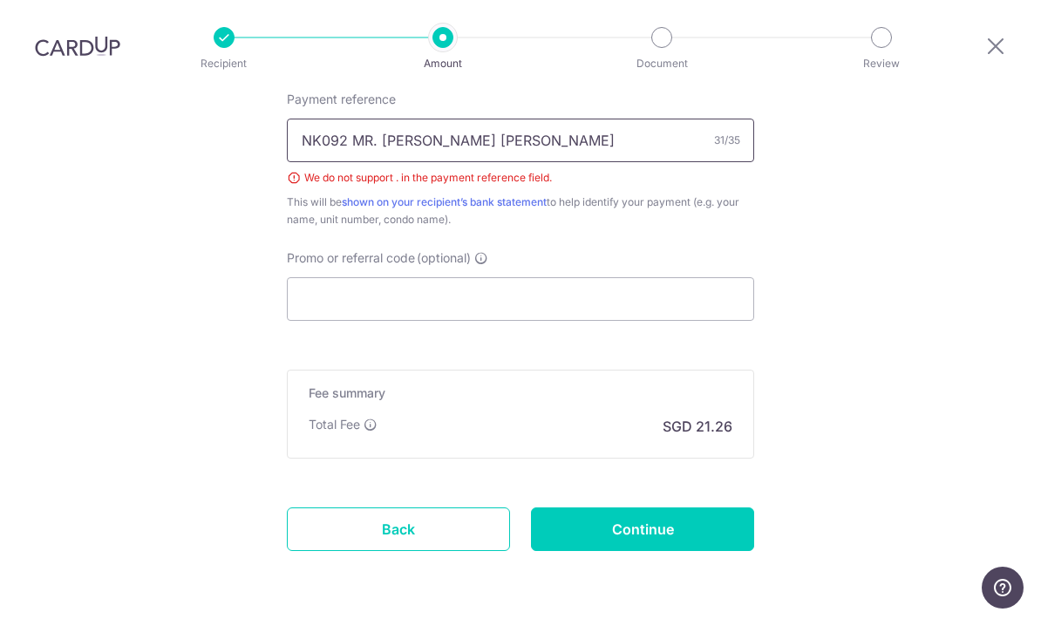
click at [384, 119] on input "NK092 MR. [PERSON_NAME] [PERSON_NAME]" at bounding box center [520, 141] width 467 height 44
type input "NK092 MR [PERSON_NAME] [PERSON_NAME]"
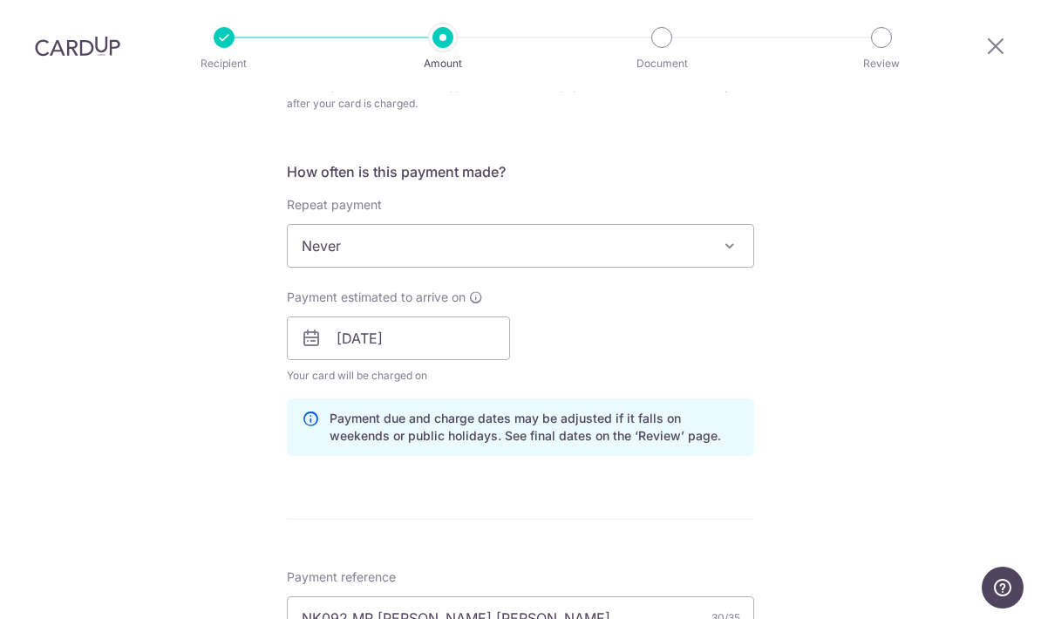
scroll to position [648, 0]
click at [736, 234] on span at bounding box center [729, 244] width 21 height 21
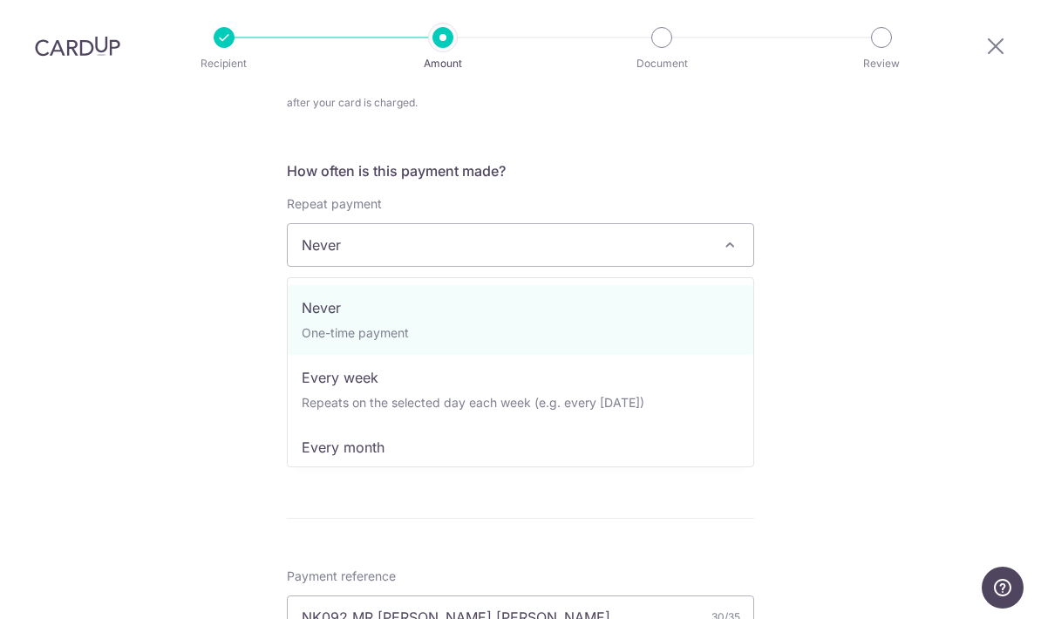
click at [873, 343] on div "Tell us more about your payment Enter payment amount SGD 817.50 817.50 Select C…" at bounding box center [520, 301] width 1041 height 1715
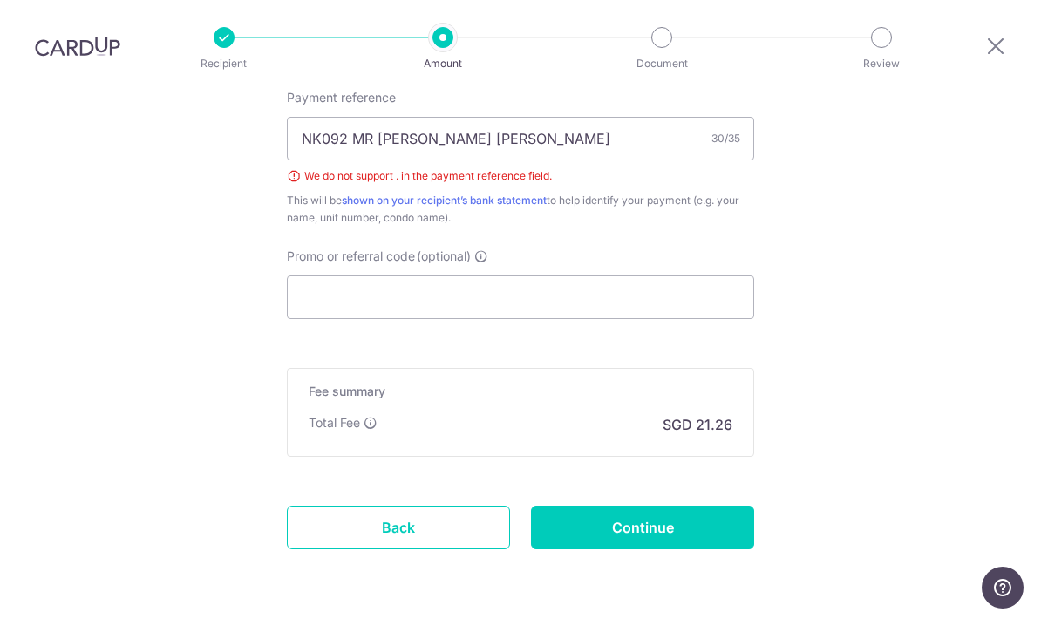
scroll to position [1125, 0]
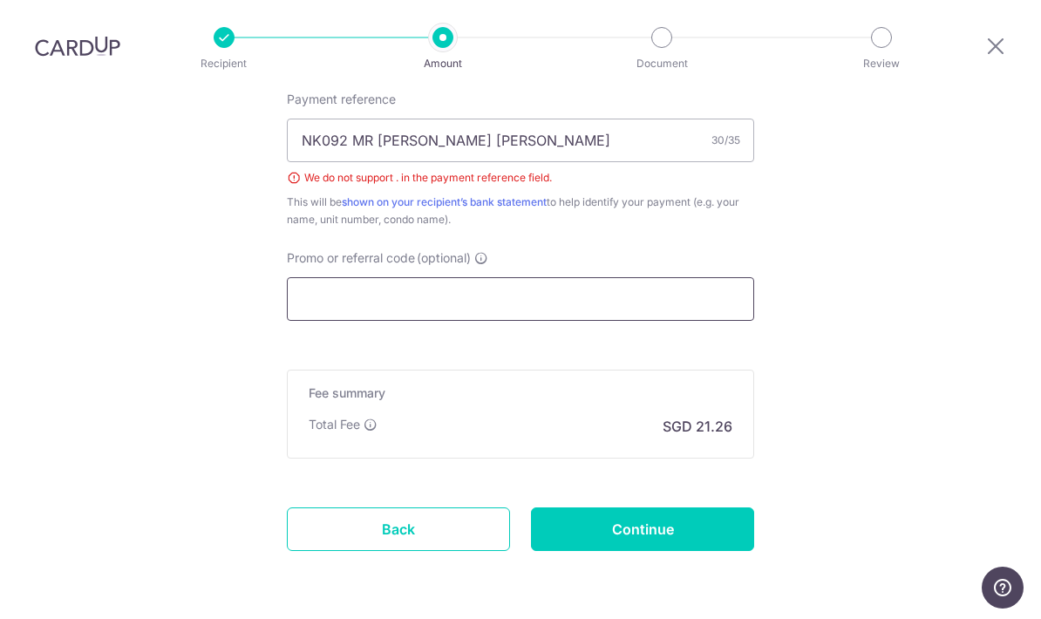
click at [616, 277] on input "Promo or referral code (optional)" at bounding box center [520, 299] width 467 height 44
paste input "VTAX25R"
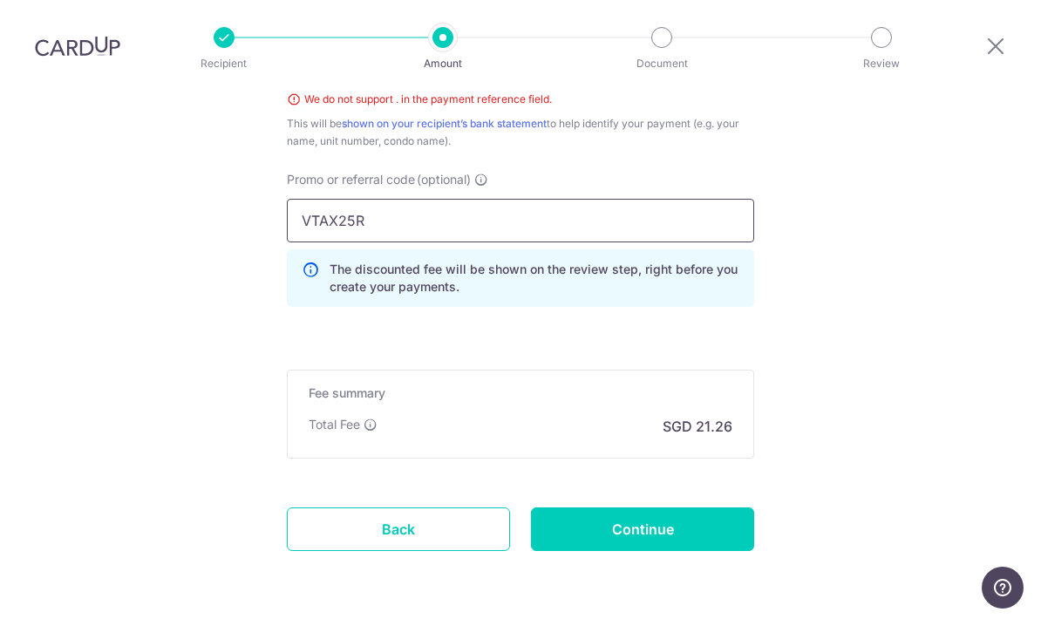
scroll to position [1203, 0]
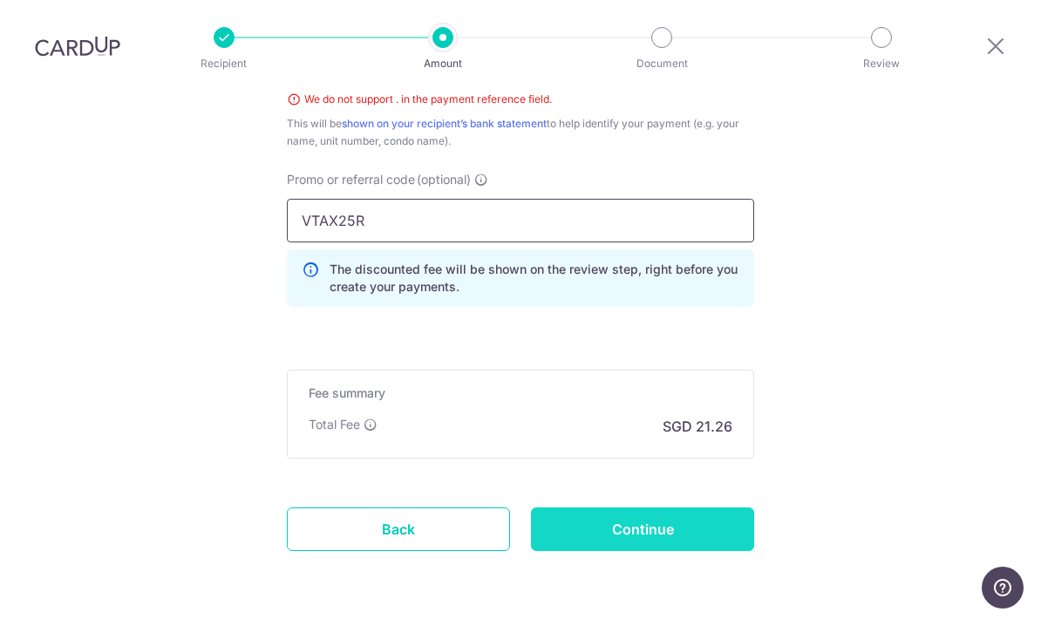
type input "VTAX25R"
click at [694, 507] on input "Continue" at bounding box center [642, 529] width 223 height 44
type input "Create Schedule"
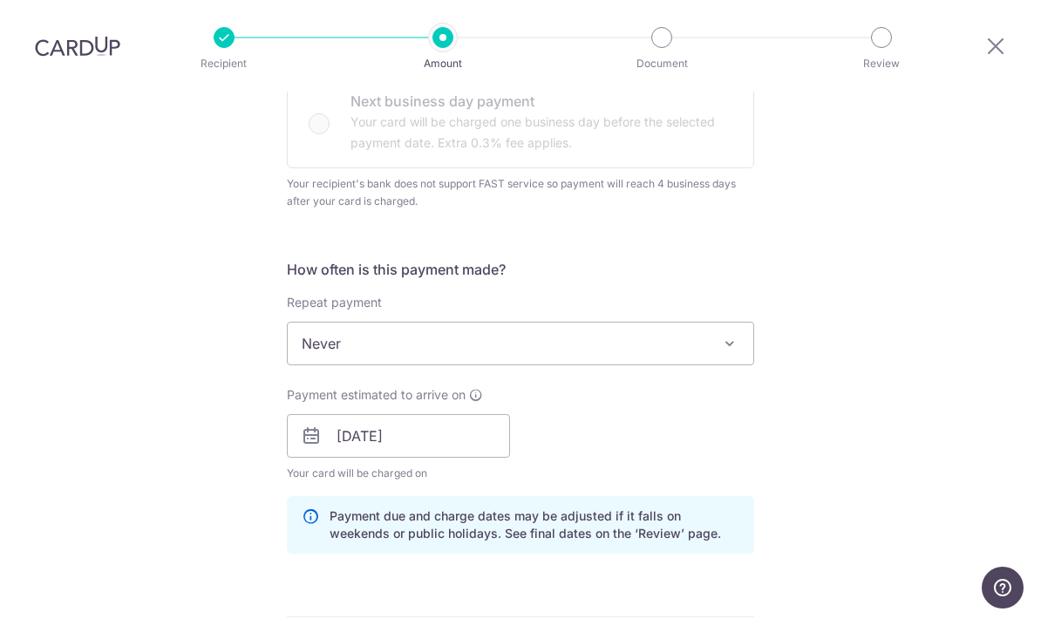
scroll to position [548, 0]
click at [678, 323] on span "Never" at bounding box center [520, 344] width 465 height 42
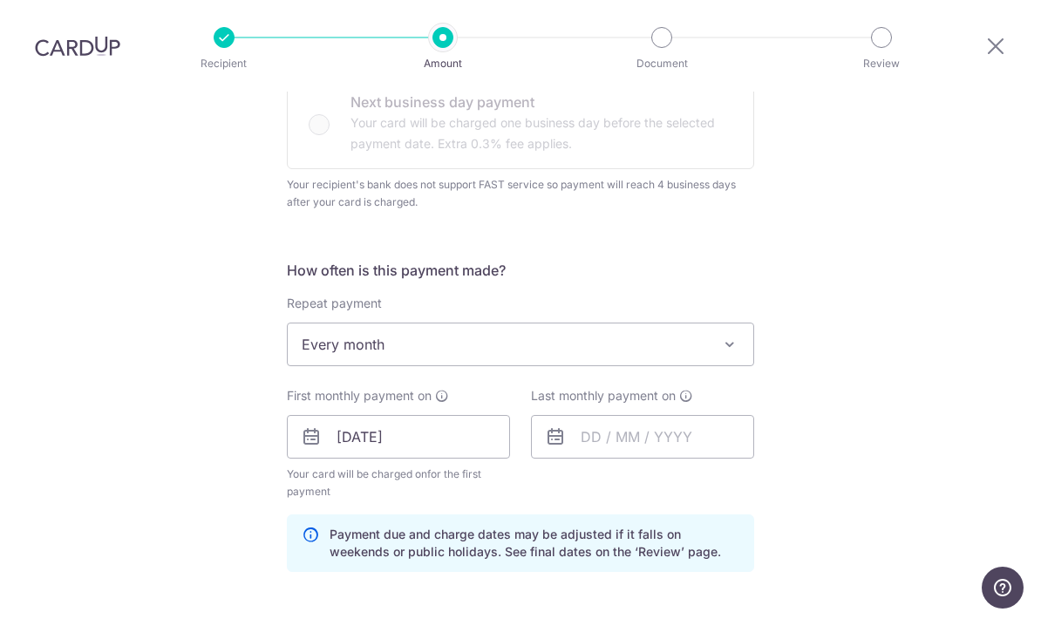
click at [668, 323] on span "Every month" at bounding box center [520, 344] width 465 height 42
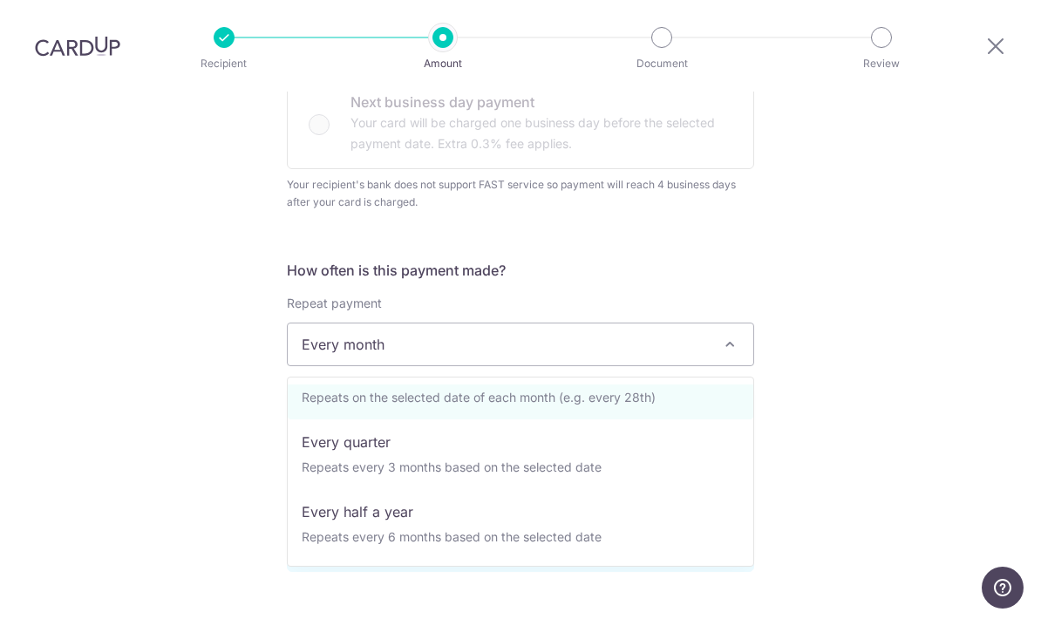
scroll to position [174, 0]
select select "4"
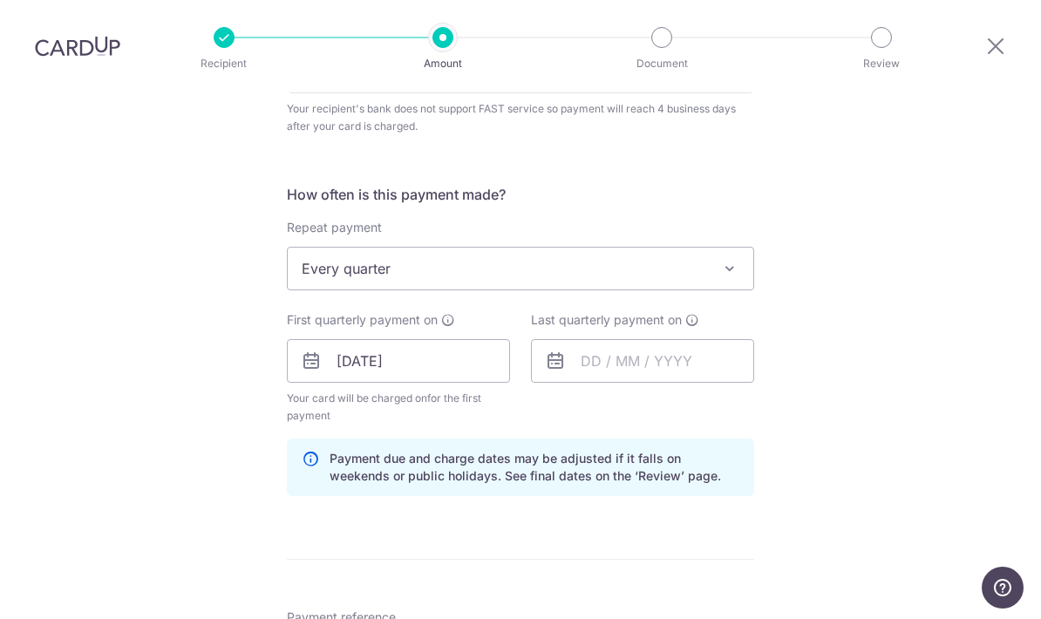
scroll to position [612, 0]
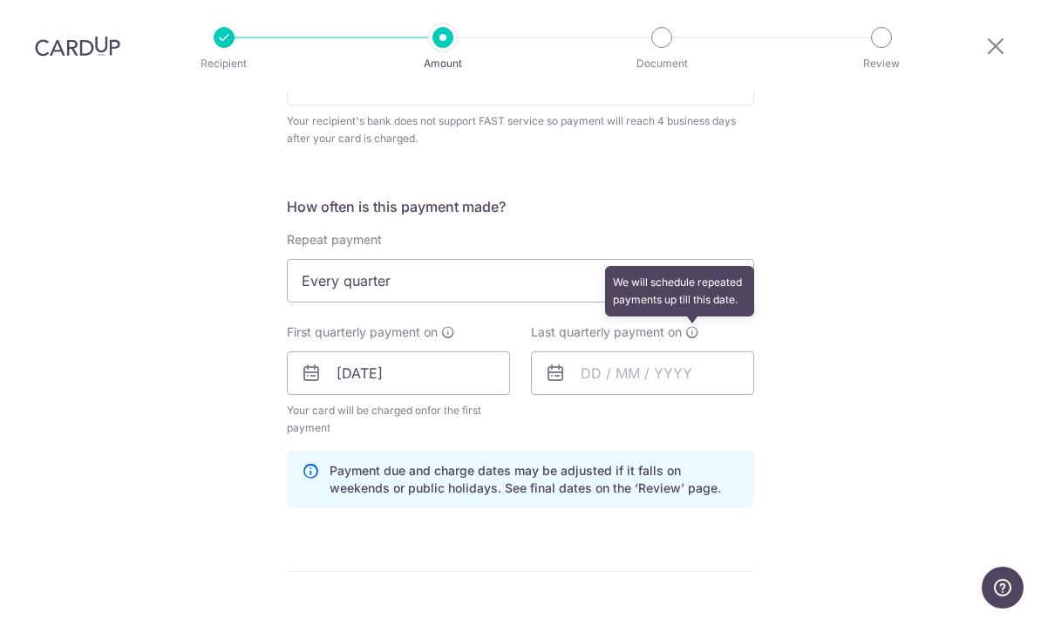
click at [695, 325] on icon at bounding box center [692, 332] width 14 height 14
click at [592, 351] on input "text" at bounding box center [642, 373] width 223 height 44
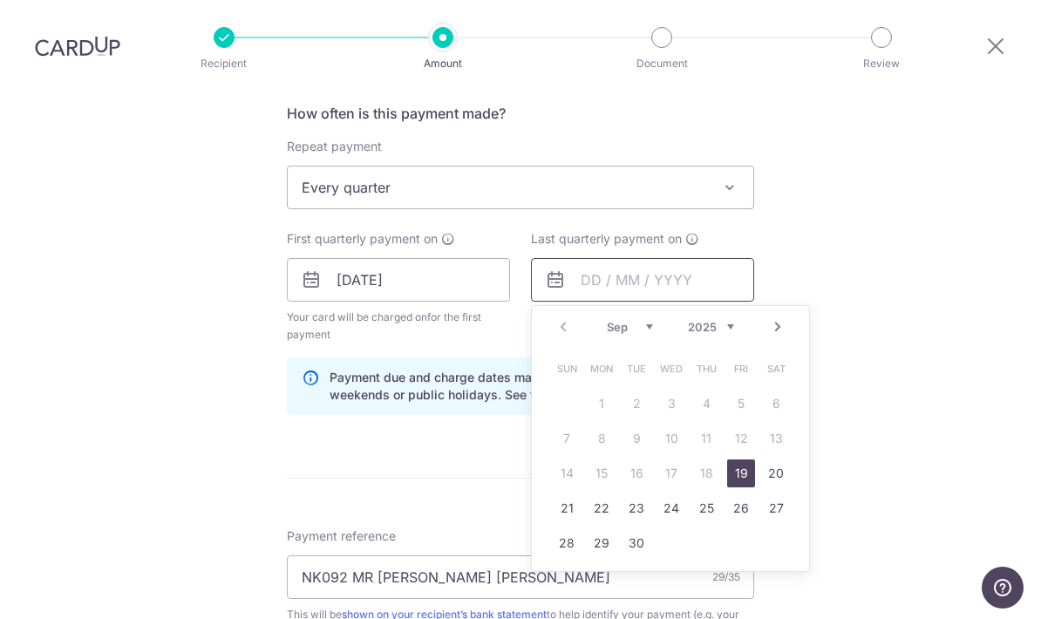
scroll to position [706, 0]
click at [649, 319] on select "Sep Oct Nov Dec" at bounding box center [630, 326] width 46 height 14
click at [747, 459] on link "19" at bounding box center [741, 473] width 28 height 28
type input "[DATE]"
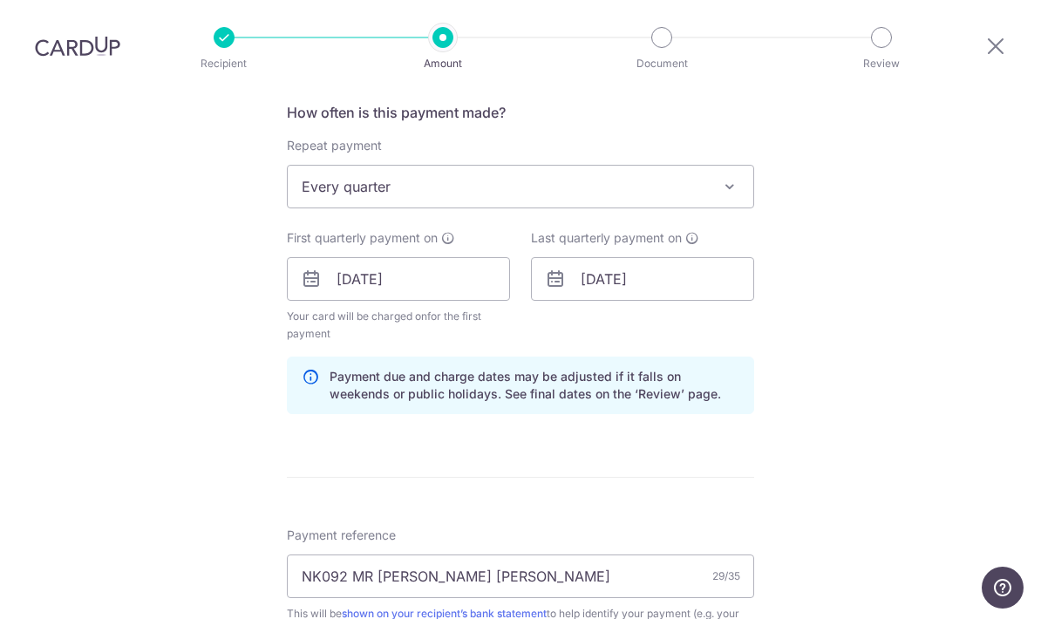
click at [912, 340] on div "Tell us more about your payment Enter payment amount SGD 817.50 817.50 Select C…" at bounding box center [520, 290] width 1041 height 1811
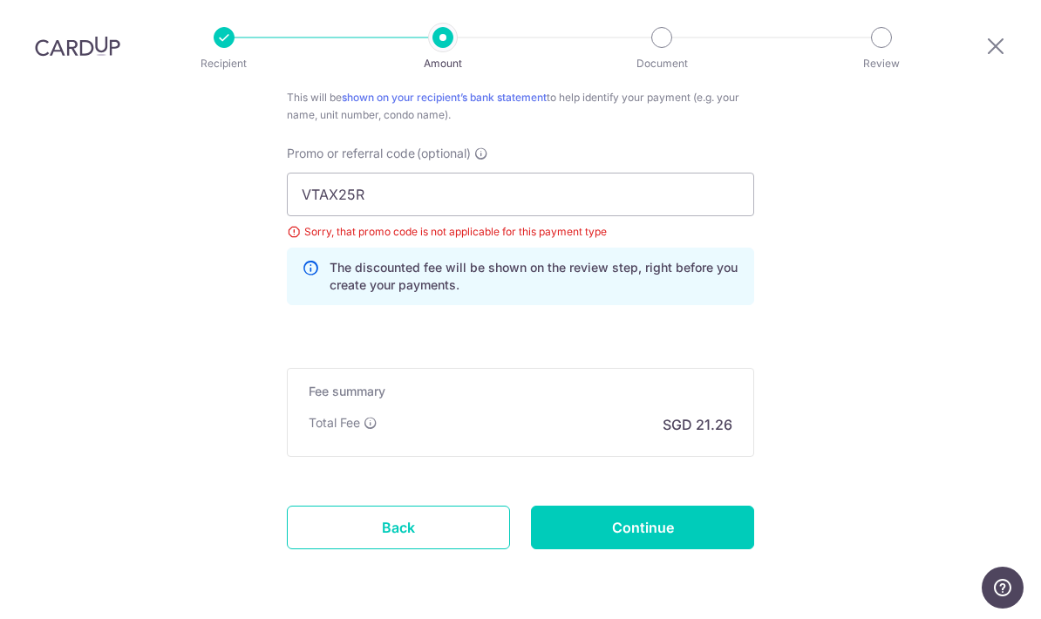
scroll to position [1220, 0]
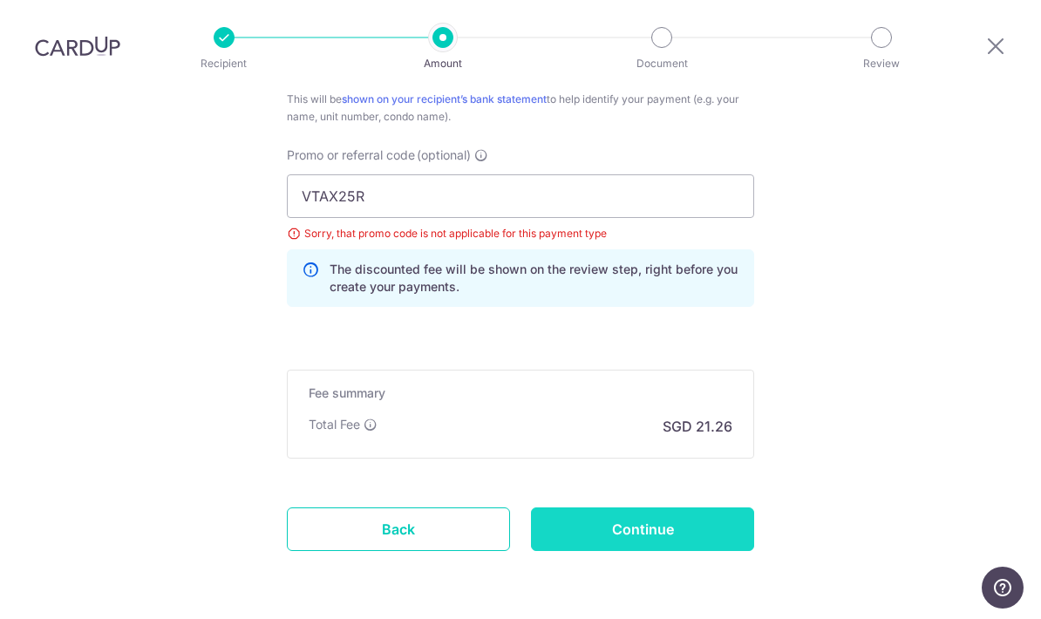
click at [690, 507] on input "Continue" at bounding box center [642, 529] width 223 height 44
type input "Update Schedule"
